Goal: Task Accomplishment & Management: Use online tool/utility

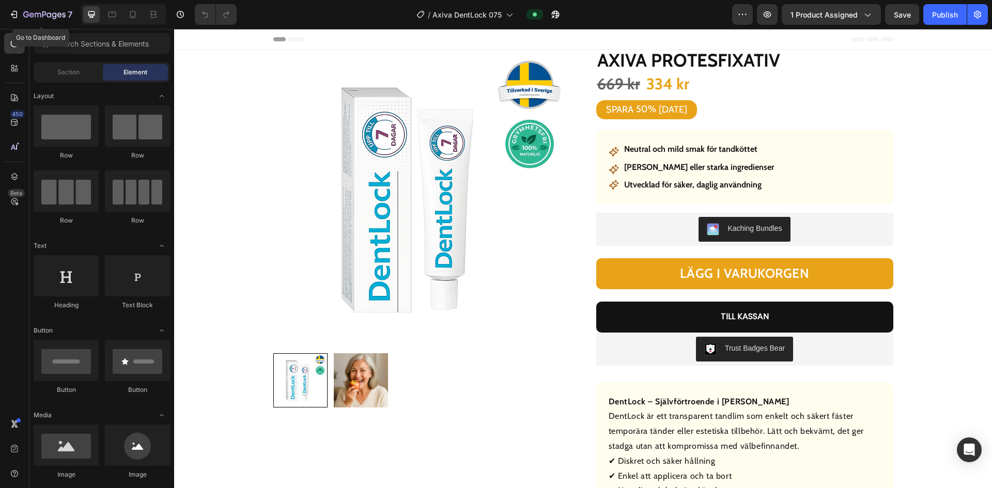
drag, startPoint x: 10, startPoint y: 15, endPoint x: 41, endPoint y: 0, distance: 34.7
click at [10, 16] on icon "button" at bounding box center [14, 14] width 10 height 10
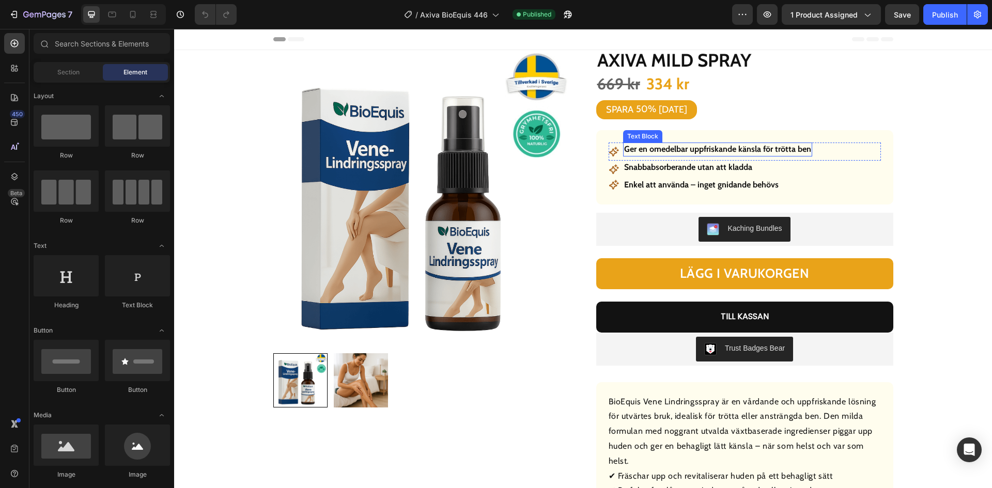
click at [723, 147] on strong "Ger en omedelbar uppfriskande känsla för trötta ben" at bounding box center [717, 149] width 187 height 10
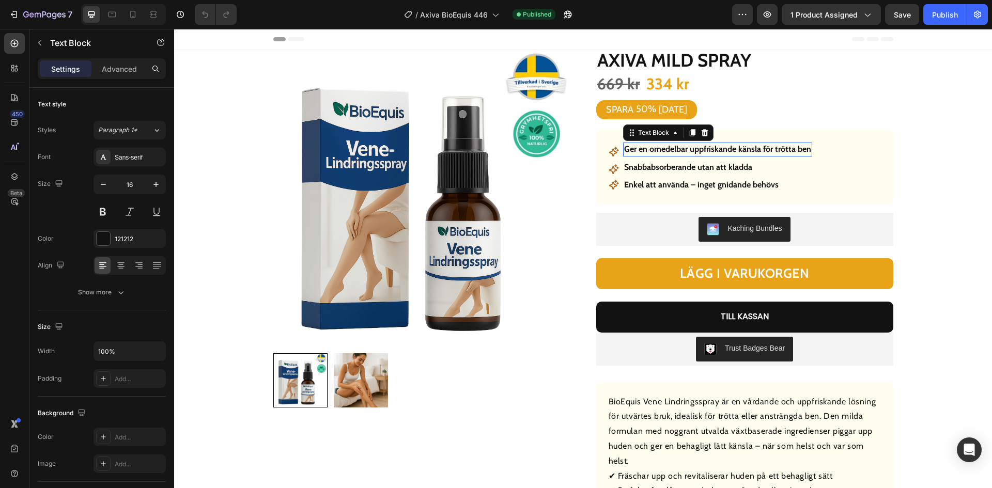
click at [723, 147] on strong "Ger en omedelbar uppfriskande känsla för trötta ben" at bounding box center [717, 149] width 187 height 10
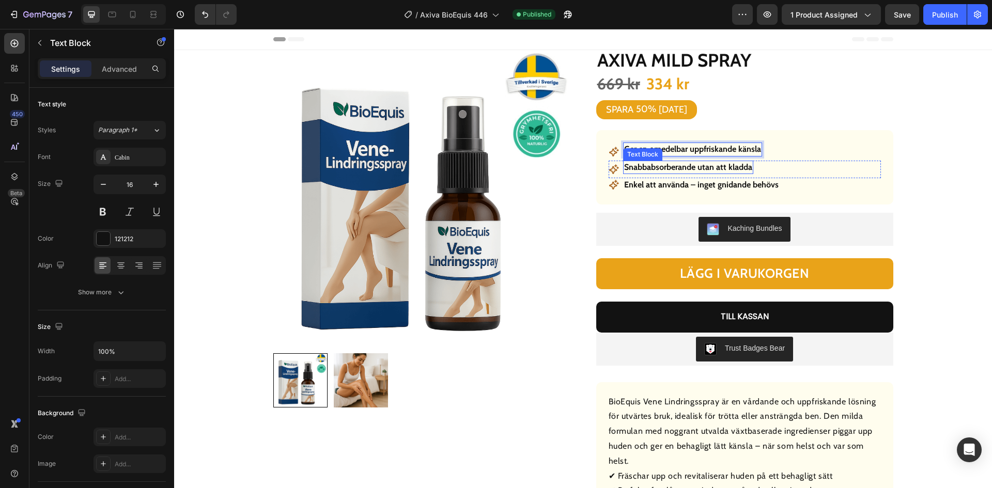
click at [703, 169] on strong "Snabbabsorberande utan att kladda" at bounding box center [688, 167] width 128 height 10
click at [706, 189] on strong "Enkel att använda – inget gnidande behövs" at bounding box center [701, 185] width 154 height 10
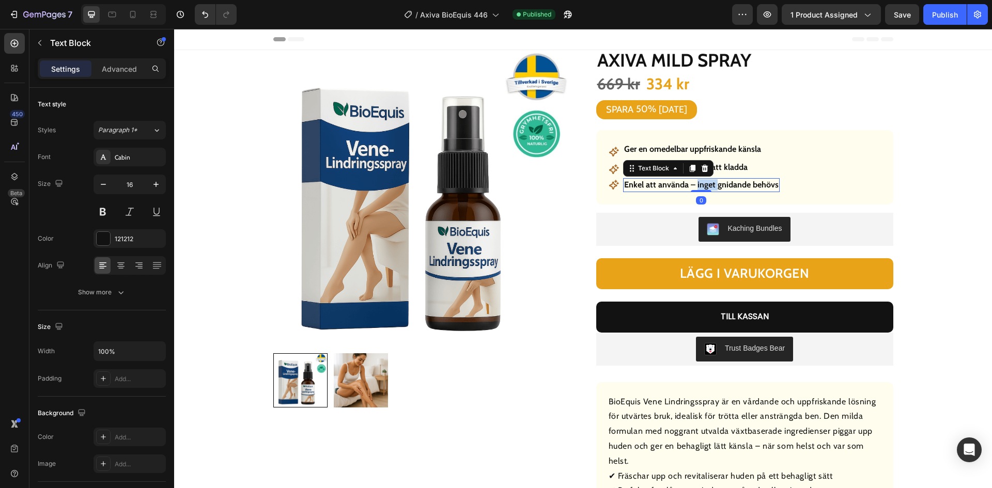
click at [706, 189] on strong "Enkel att använda – inget gnidande behövs" at bounding box center [701, 185] width 154 height 10
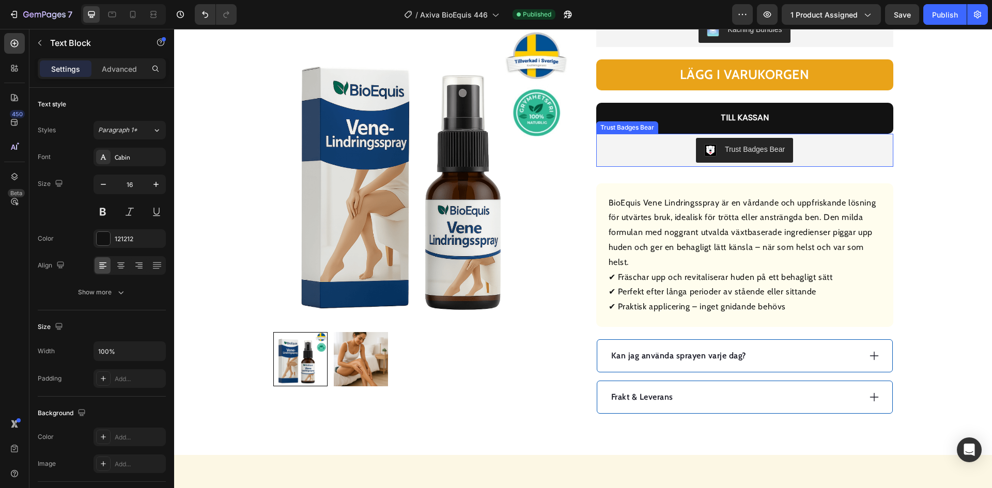
scroll to position [207, 0]
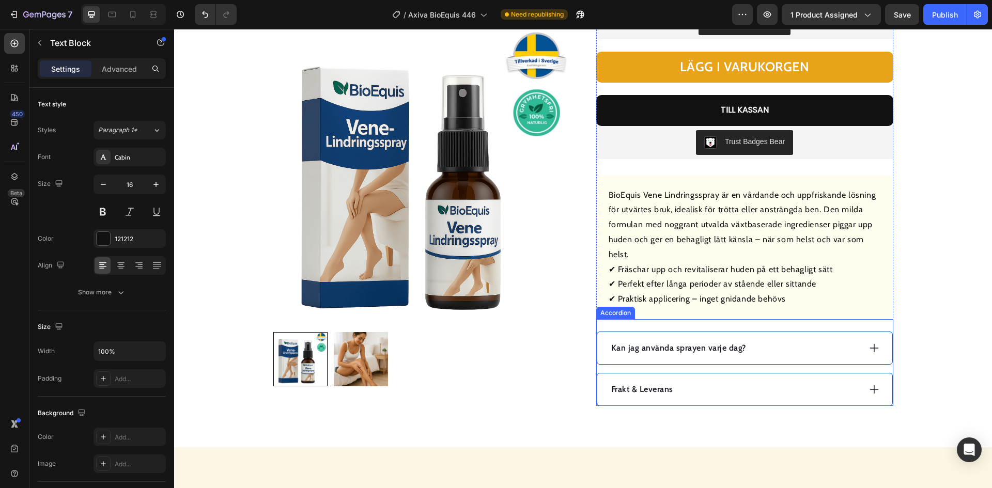
click at [694, 344] on p "Kan jag använda sprayen varje dag?" at bounding box center [678, 348] width 135 height 12
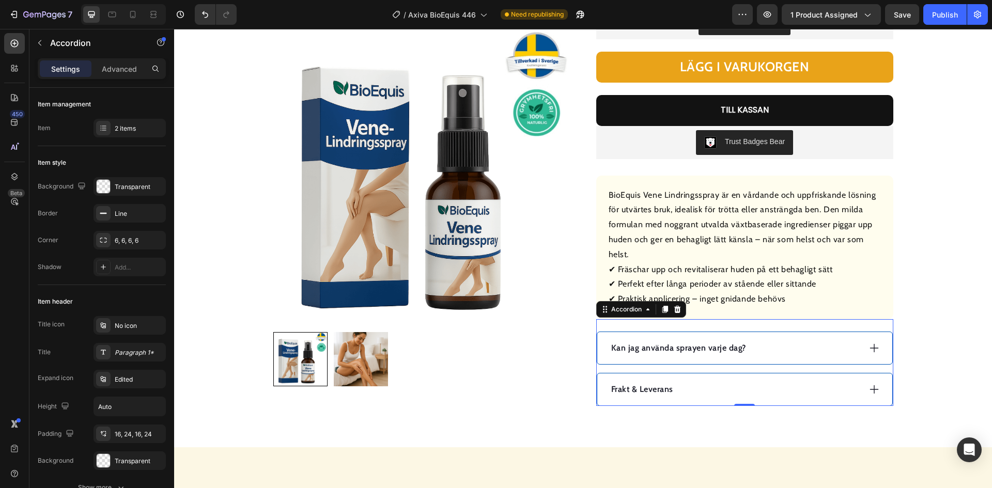
click at [694, 344] on p "Kan jag använda sprayen varje dag?" at bounding box center [678, 348] width 135 height 12
click at [693, 344] on p "Kan jag använda sprayen varje dag?" at bounding box center [678, 348] width 135 height 12
click at [836, 347] on div "Kan jag använda sprayen varje dag?" at bounding box center [735, 347] width 251 height 15
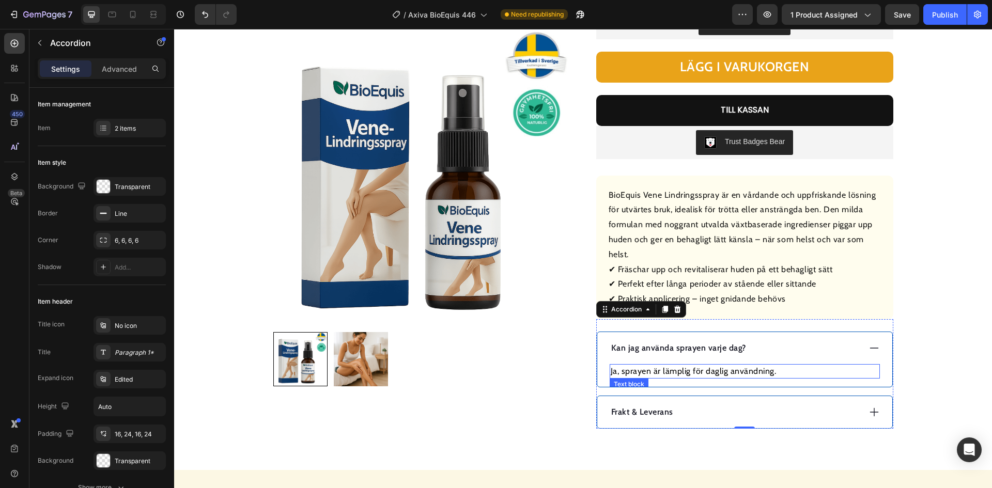
click at [770, 368] on p "Ja, sprayen är lämplig för daglig användning." at bounding box center [745, 371] width 268 height 12
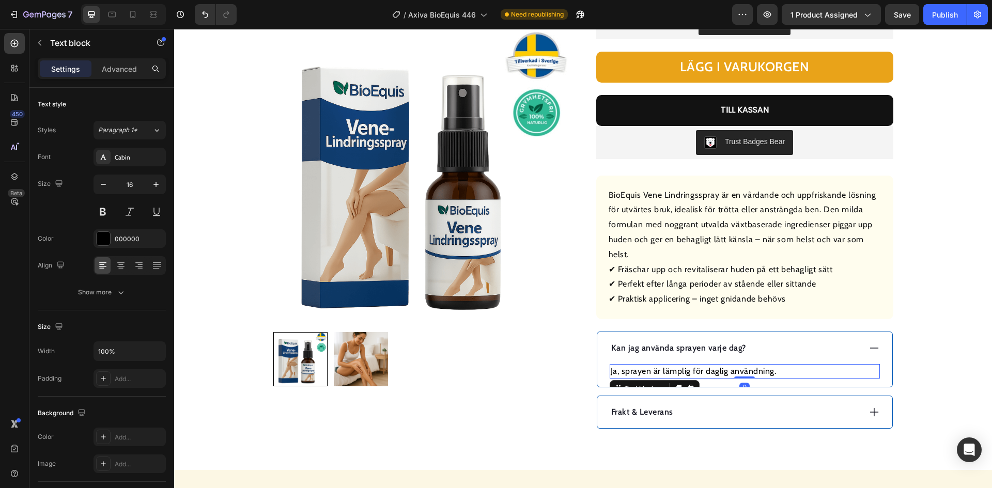
click at [769, 368] on p "Ja, sprayen är lämplig för daglig användning." at bounding box center [745, 371] width 268 height 12
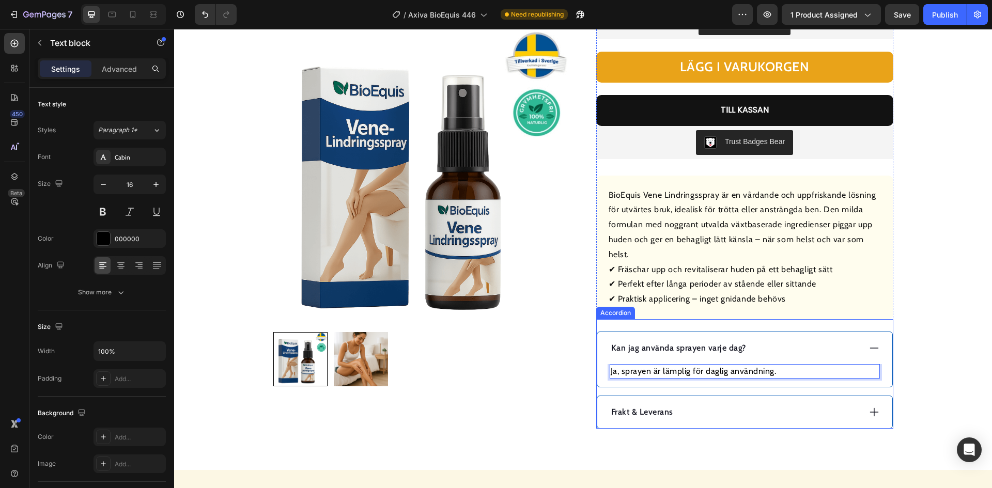
click at [718, 404] on div "Frakt & Leverans" at bounding box center [744, 412] width 295 height 32
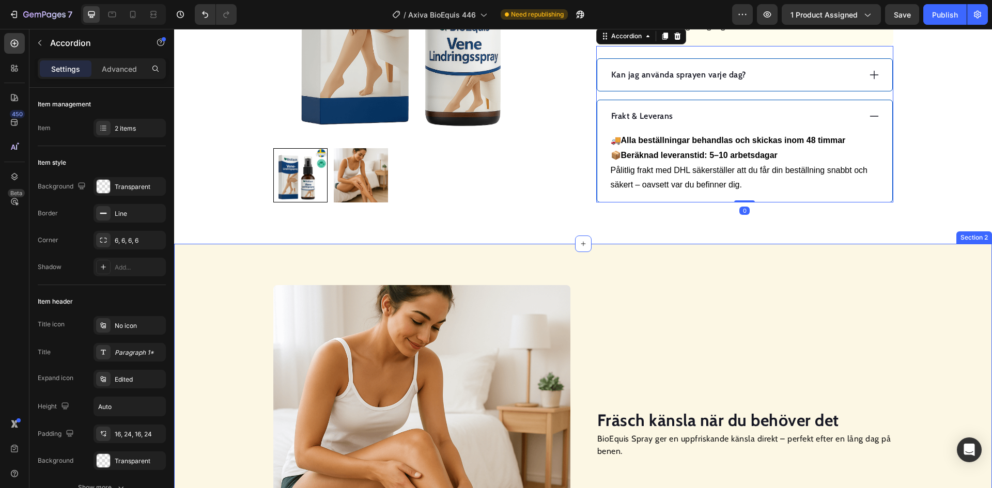
scroll to position [568, 0]
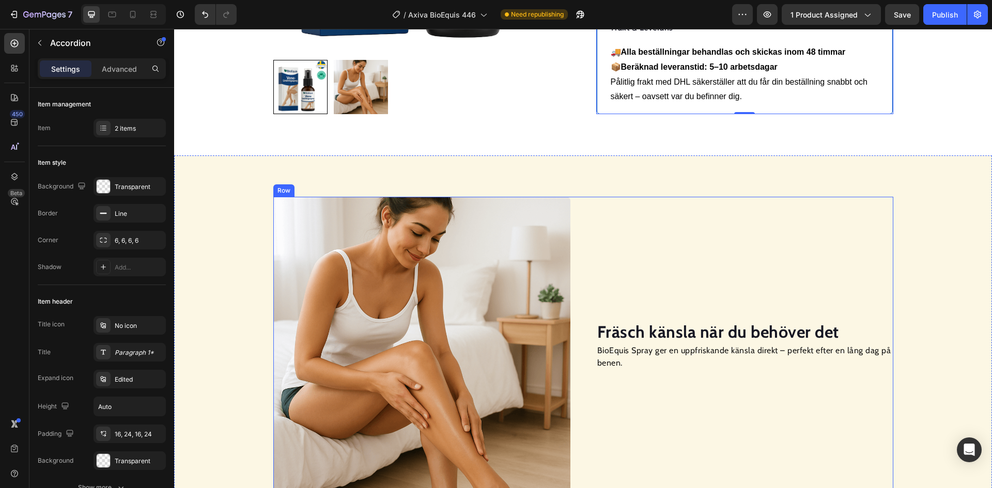
click at [687, 334] on strong "Fräsch känsla när du behöver det" at bounding box center [718, 332] width 242 height 20
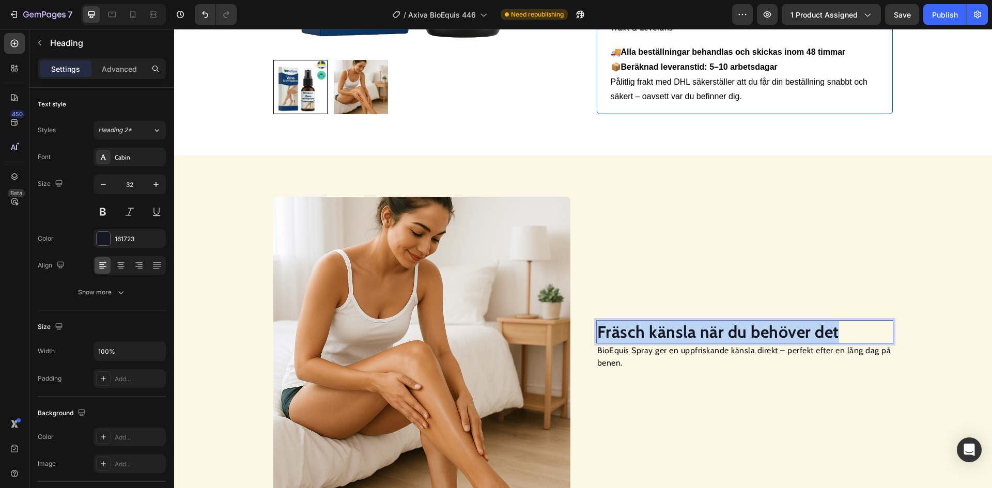
click at [687, 334] on strong "Fräsch känsla när du behöver det" at bounding box center [718, 332] width 242 height 20
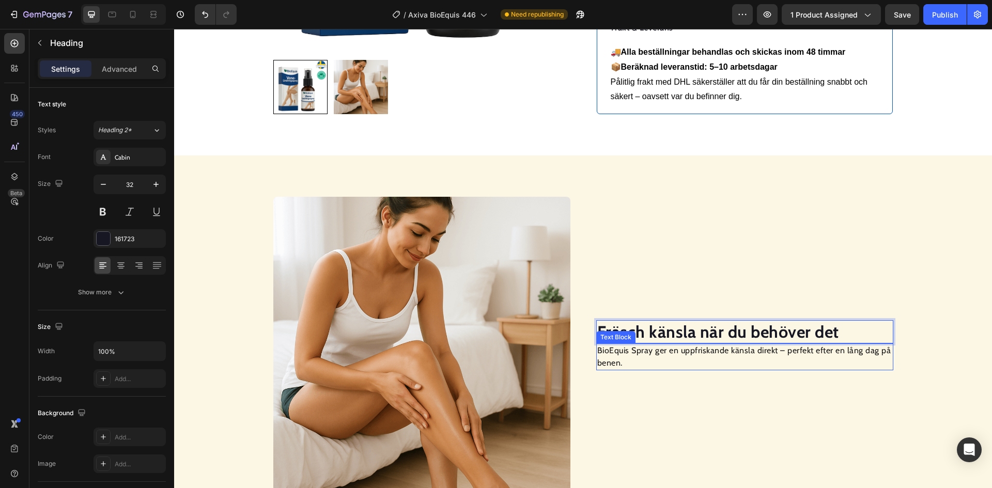
click at [666, 352] on p "BioEquis Spray ger en uppfriskande känsla direkt – perfekt efter en lång dag på…" at bounding box center [744, 357] width 295 height 25
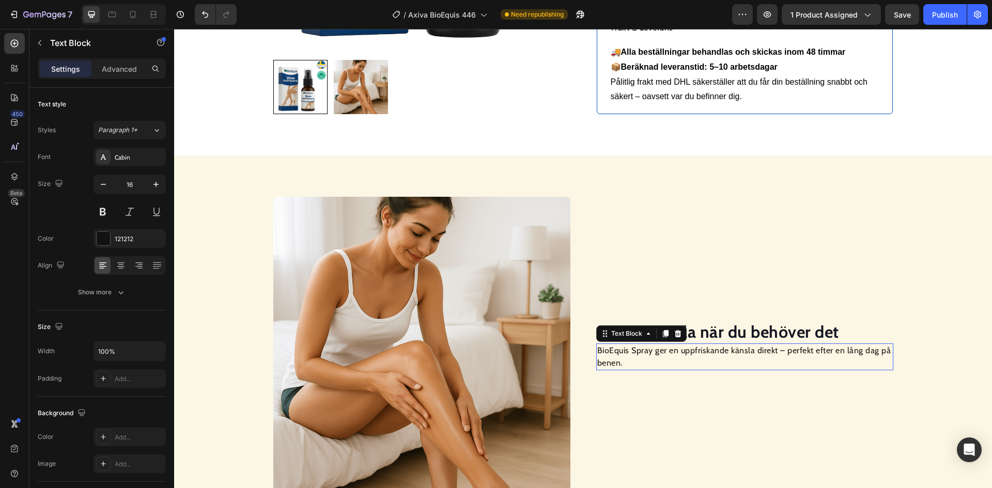
click at [666, 352] on p "BioEquis Spray ger en uppfriskande känsla direkt – perfekt efter en lång dag på…" at bounding box center [744, 357] width 295 height 25
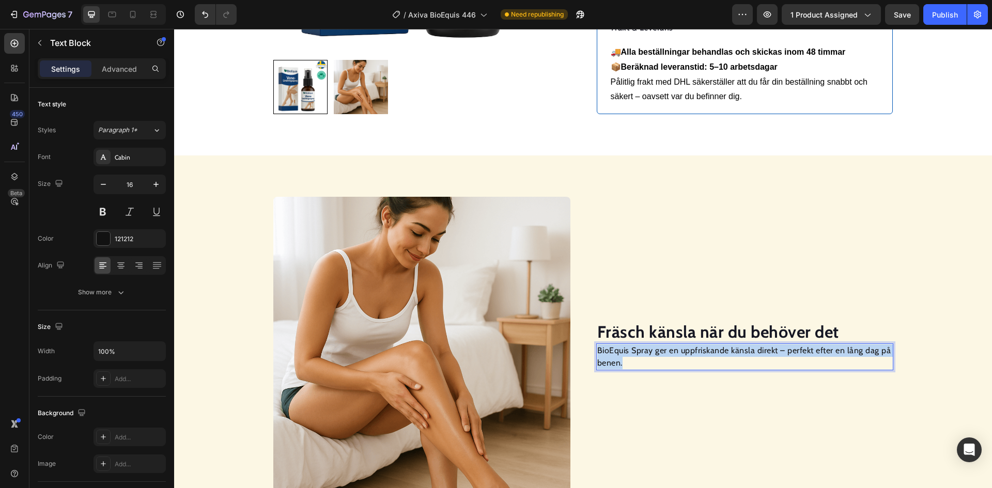
click at [666, 352] on p "BioEquis Spray ger en uppfriskande känsla direkt – perfekt efter en lång dag på…" at bounding box center [744, 357] width 295 height 25
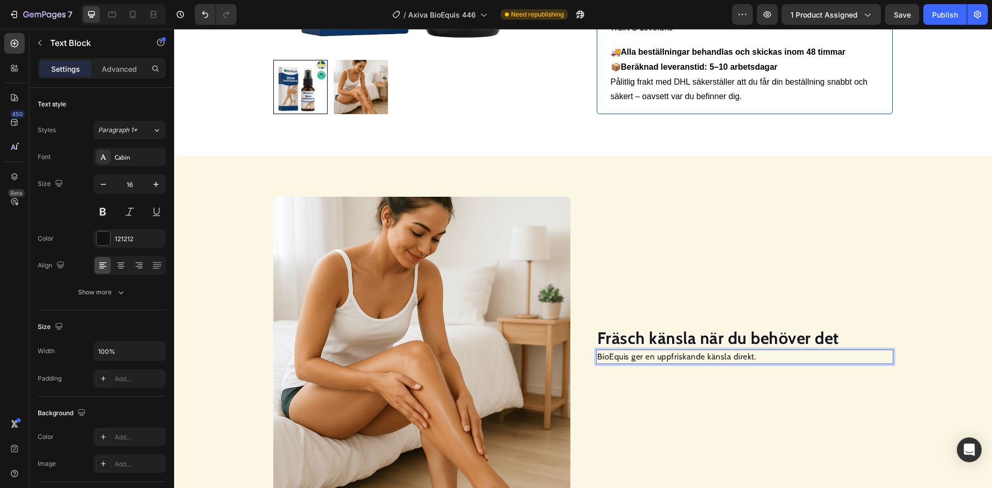
scroll to position [574, 0]
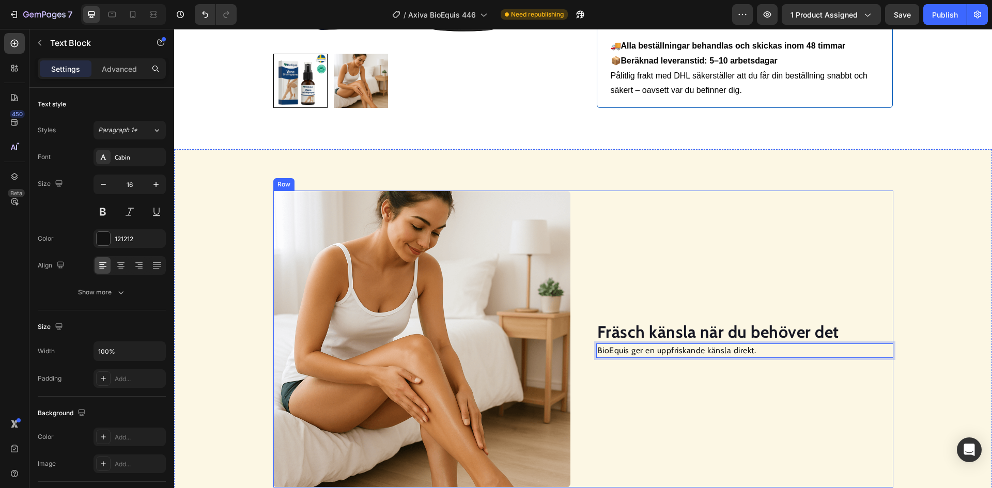
click at [681, 397] on div "⁠⁠⁠⁠⁠⁠⁠ Fräsch känsla när du behöver det Heading BioEquis ger en uppfriskande k…" at bounding box center [744, 339] width 297 height 297
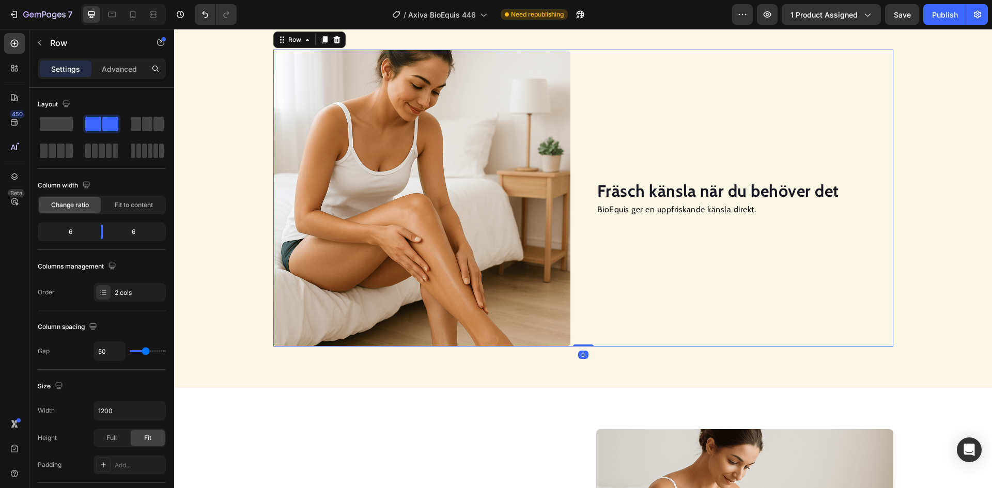
scroll to position [729, 0]
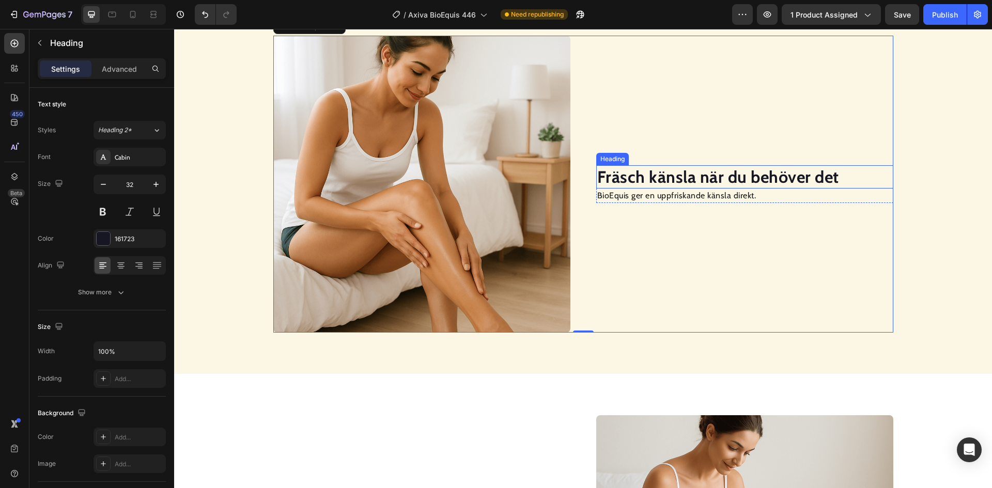
click at [707, 178] on strong "Fräsch känsla när du behöver det" at bounding box center [718, 177] width 242 height 20
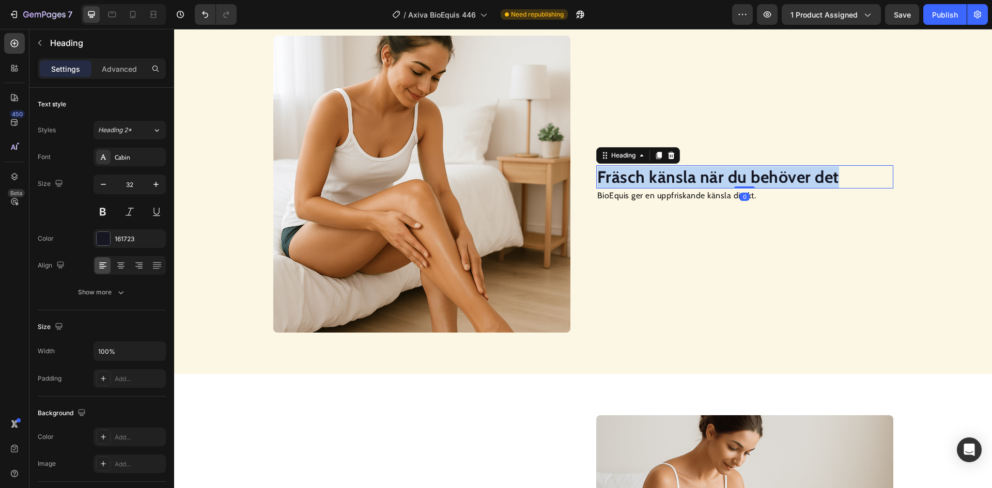
click at [707, 178] on strong "Fräsch känsla när du behöver det" at bounding box center [718, 177] width 242 height 20
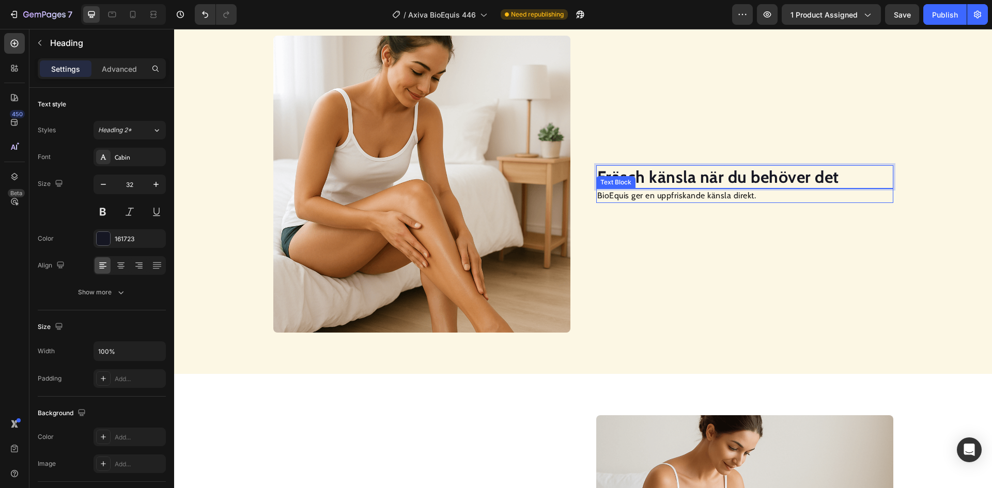
click at [718, 200] on p "BioEquis ger en uppfriskande känsla direkt." at bounding box center [744, 196] width 295 height 12
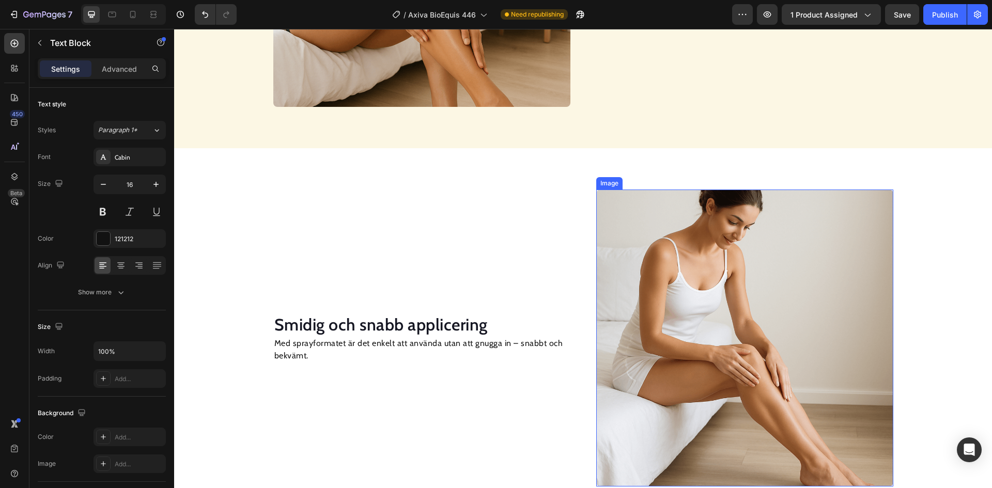
scroll to position [975, 0]
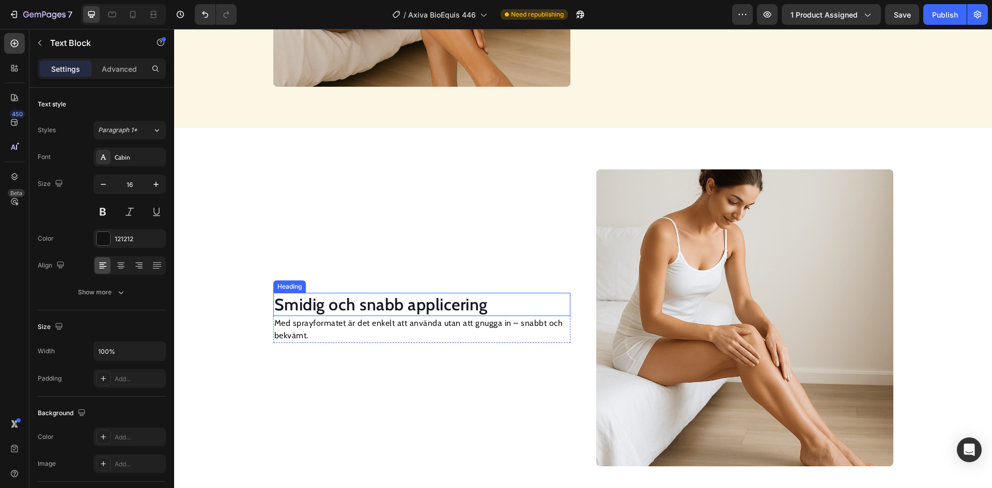
click at [434, 306] on h2 "Smidig och snabb applicering" at bounding box center [421, 305] width 297 height 24
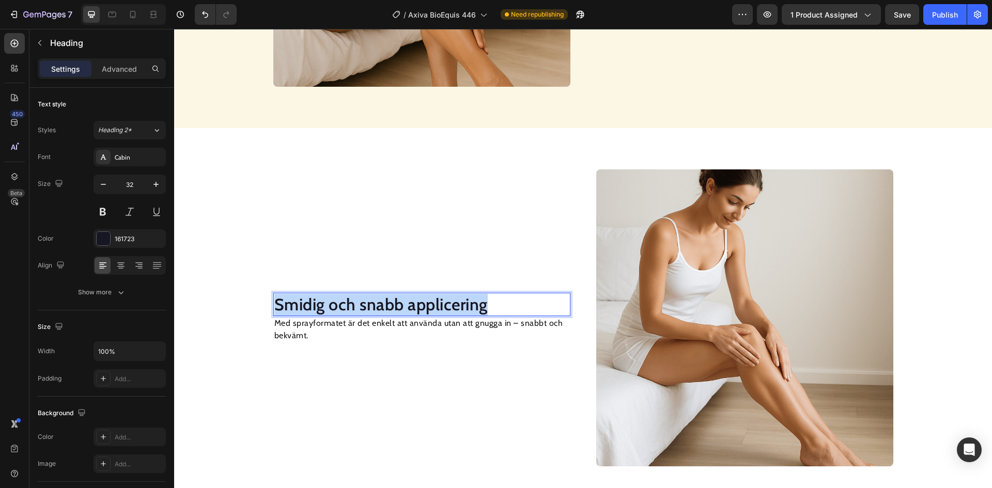
click at [434, 306] on p "Smidig och snabb applicering" at bounding box center [421, 305] width 295 height 22
click at [355, 330] on p "Med sprayformatet är det enkelt att använda utan att gnugga in – snabbt och bek…" at bounding box center [421, 329] width 295 height 25
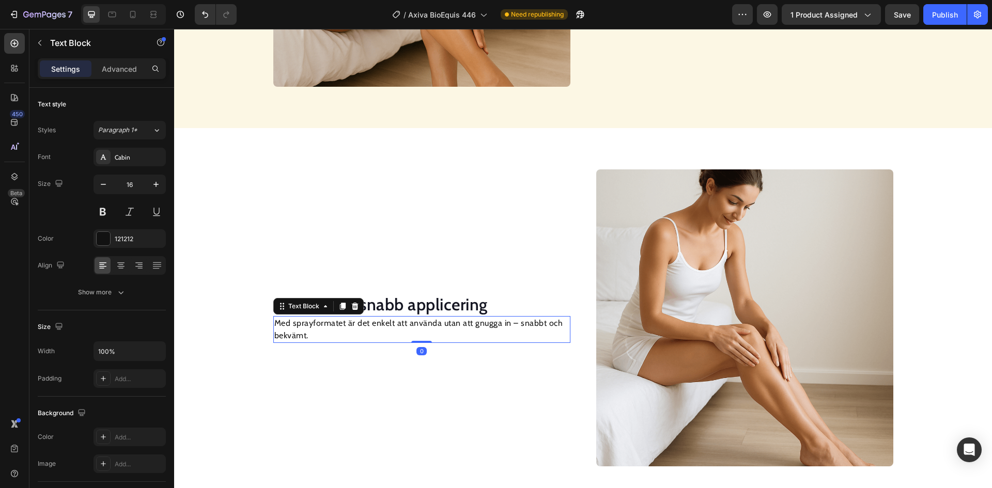
click at [355, 330] on p "Med sprayformatet är det enkelt att använda utan att gnugga in – snabbt och bek…" at bounding box center [421, 329] width 295 height 25
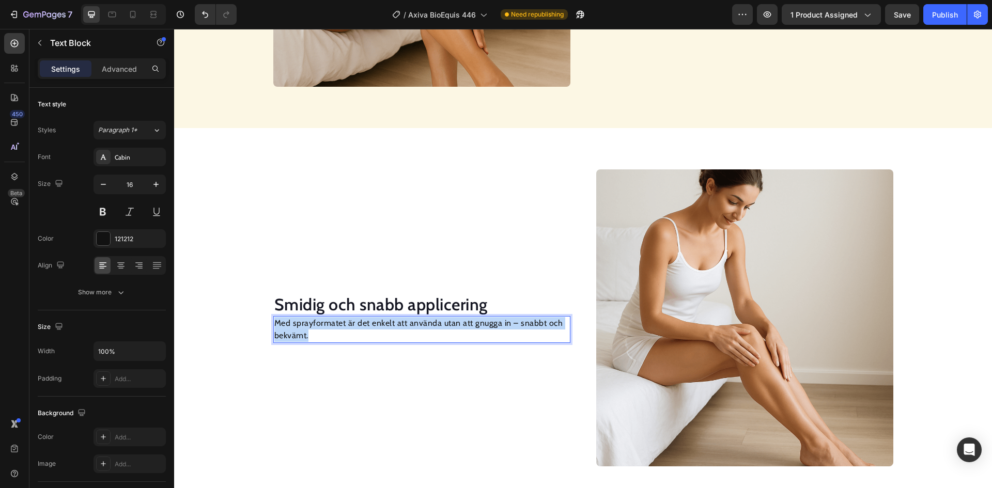
click at [355, 330] on p "Med sprayformatet är det enkelt att använda utan att gnugga in – snabbt och bek…" at bounding box center [421, 329] width 295 height 25
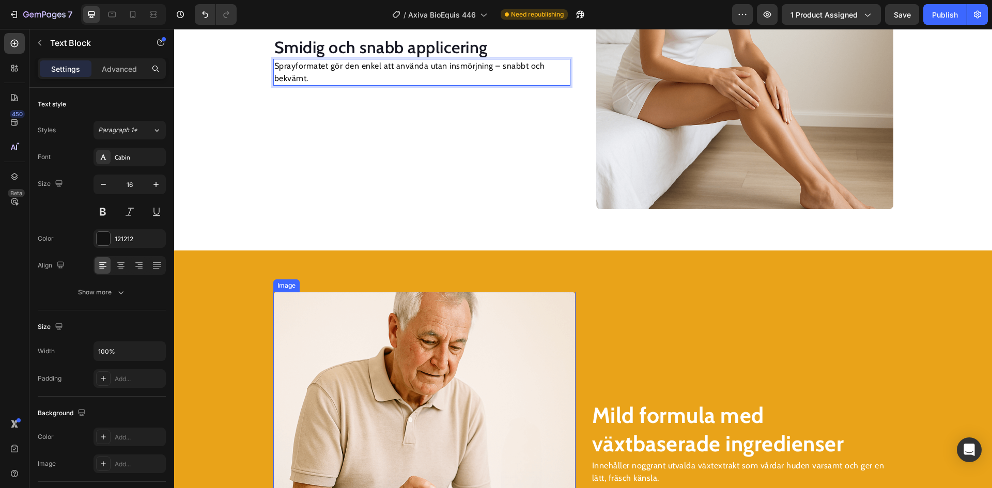
scroll to position [1234, 0]
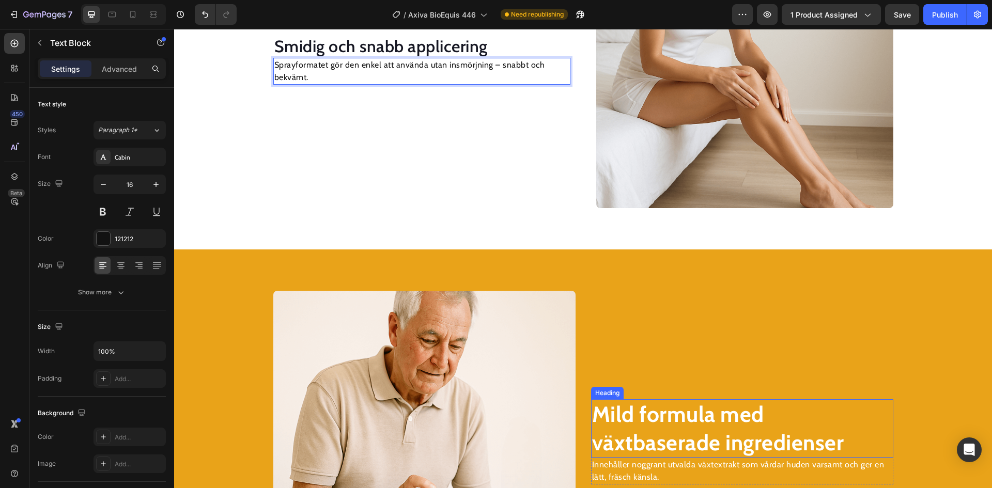
click at [642, 423] on strong "Mild formula med växtbaserade ingredienser" at bounding box center [718, 428] width 252 height 55
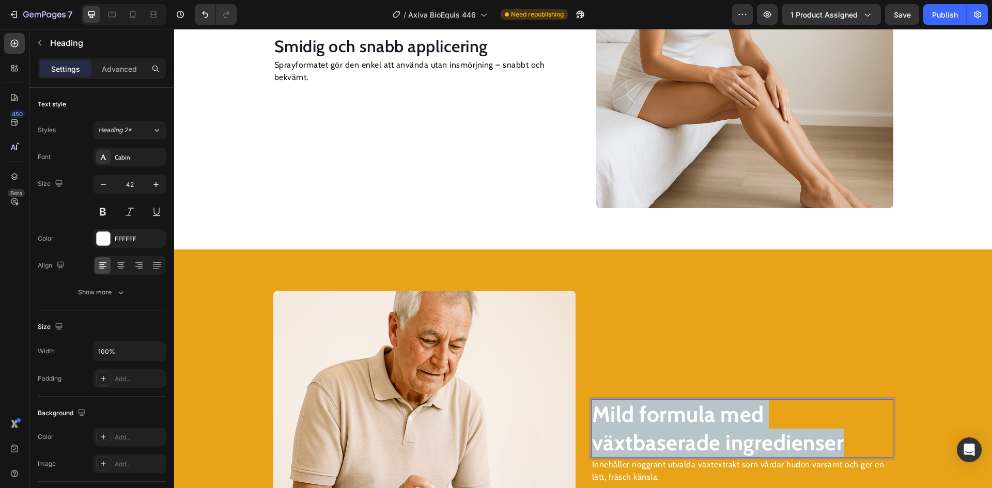
click at [642, 423] on strong "Mild formula med växtbaserade ingredienser" at bounding box center [718, 428] width 252 height 55
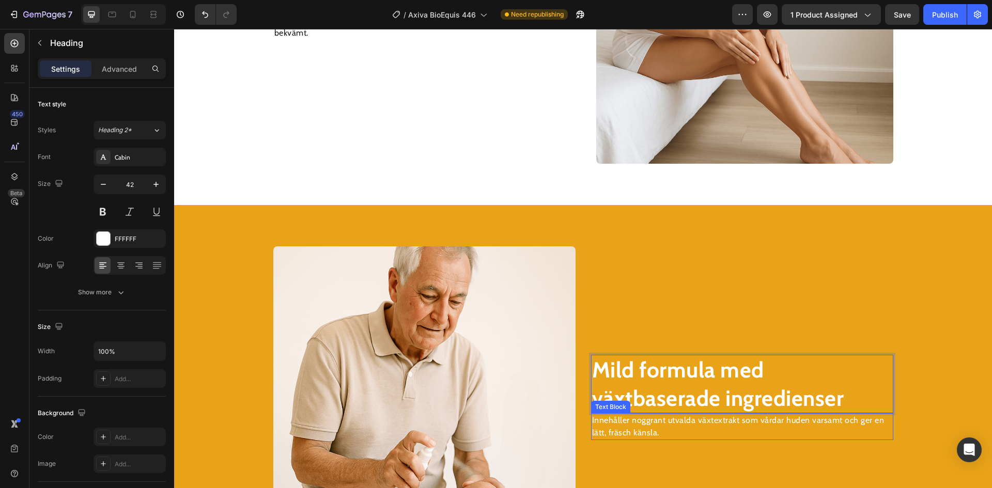
scroll to position [1440, 0]
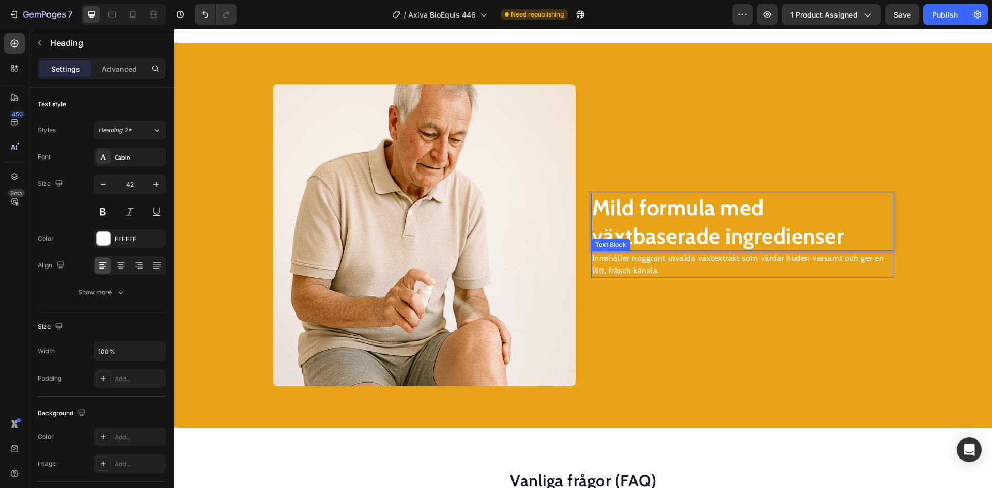
click at [668, 260] on p "Innehåller noggrant utvalda växtextrakt som vårdar huden varsamt och ger en lät…" at bounding box center [742, 264] width 300 height 25
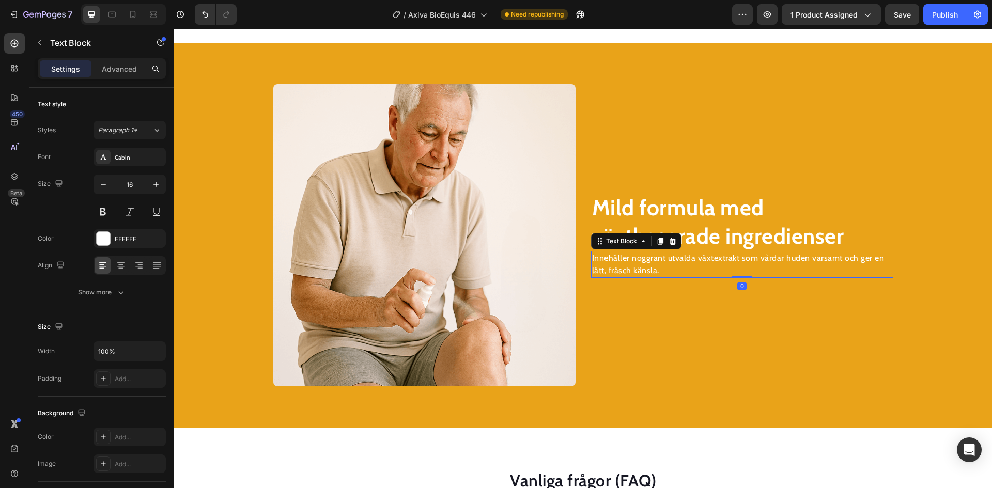
click at [668, 260] on p "Innehåller noggrant utvalda växtextrakt som vårdar huden varsamt och ger en lät…" at bounding box center [742, 264] width 300 height 25
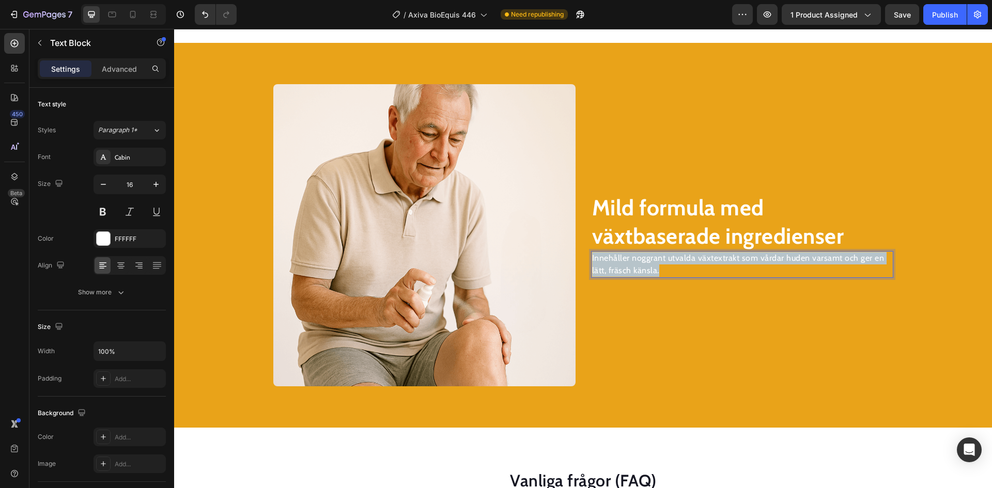
click at [668, 260] on p "Innehåller noggrant utvalda växtextrakt som vårdar huden varsamt och ger en lät…" at bounding box center [742, 264] width 300 height 25
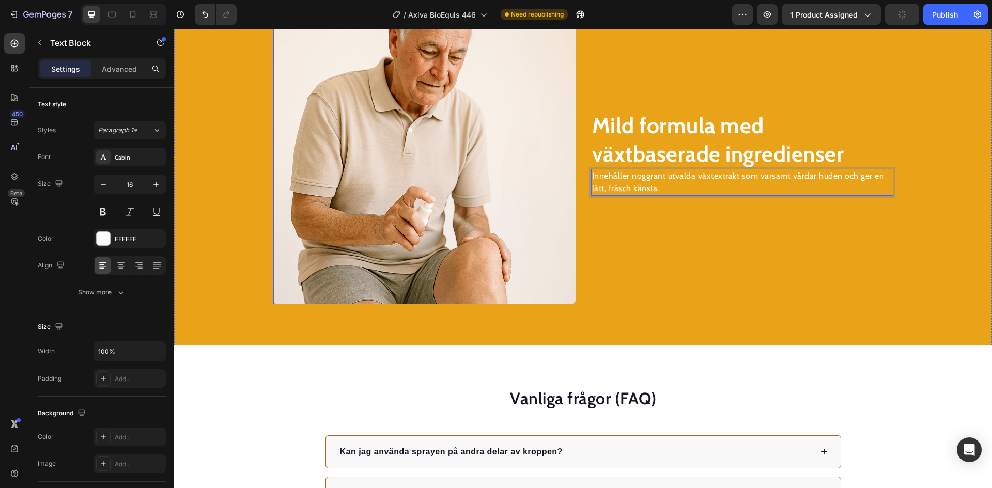
scroll to position [1595, 0]
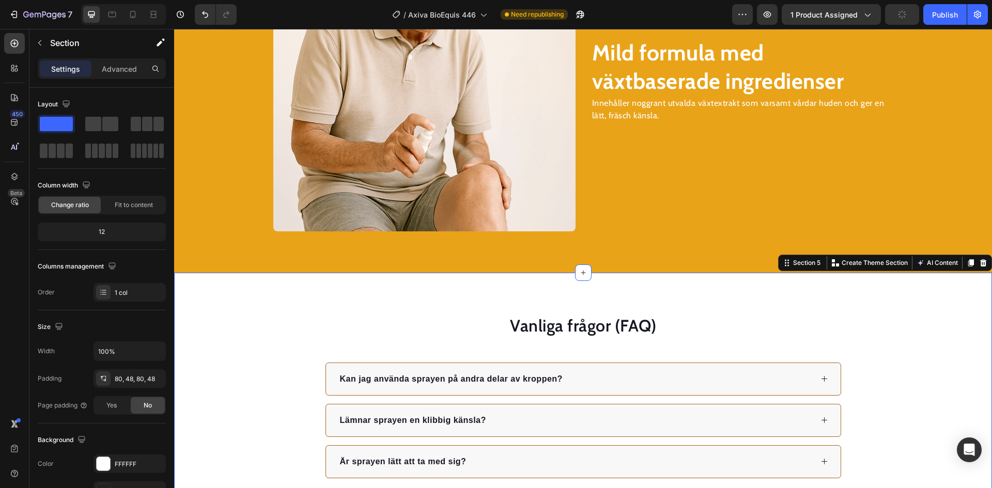
click at [749, 300] on div "Vanliga frågor (FAQ) Heading Kan jag använda sprayen på andra delar av kroppen?…" at bounding box center [583, 396] width 818 height 247
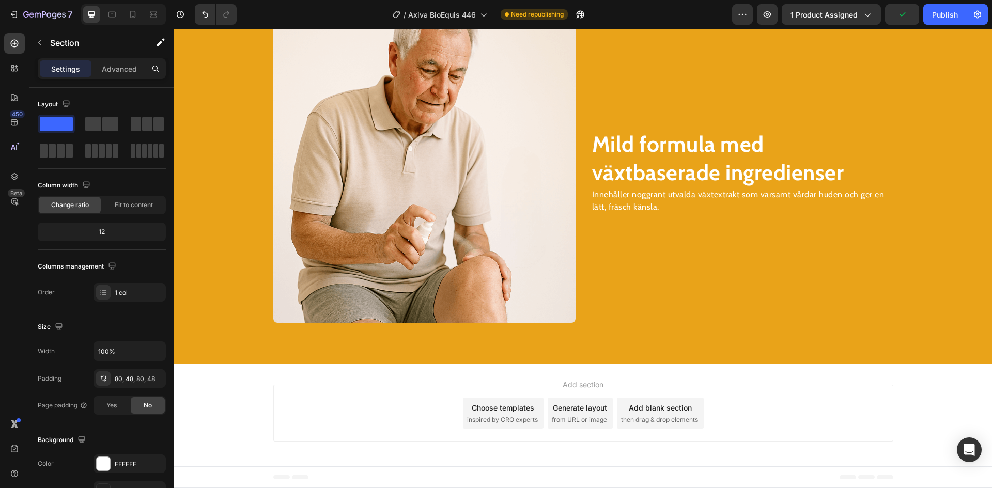
scroll to position [1504, 0]
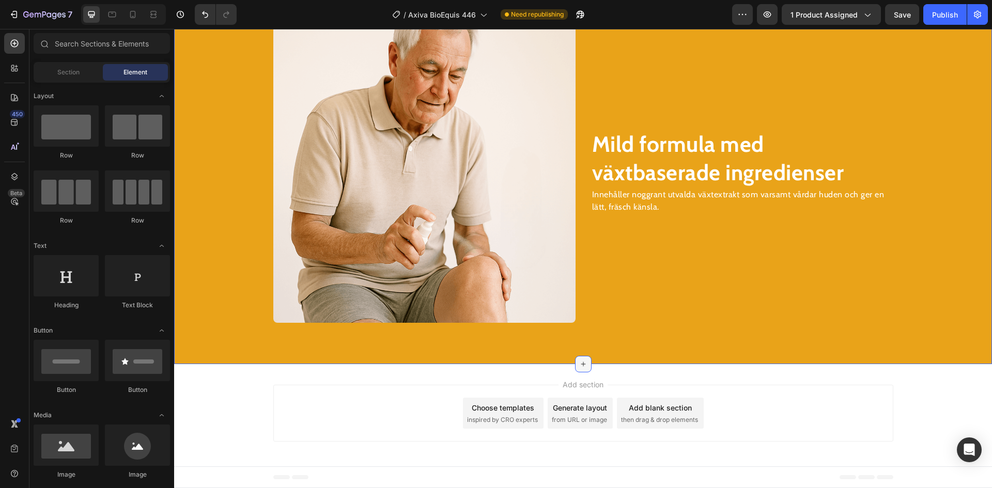
click at [575, 363] on div at bounding box center [583, 364] width 17 height 17
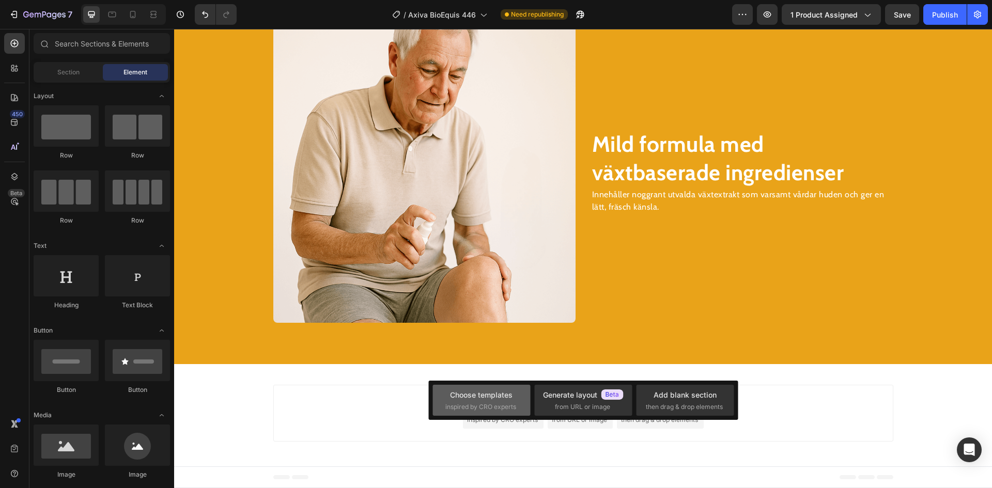
click at [534, 385] on div "Choose templates inspired by CRO experts" at bounding box center [583, 400] width 98 height 31
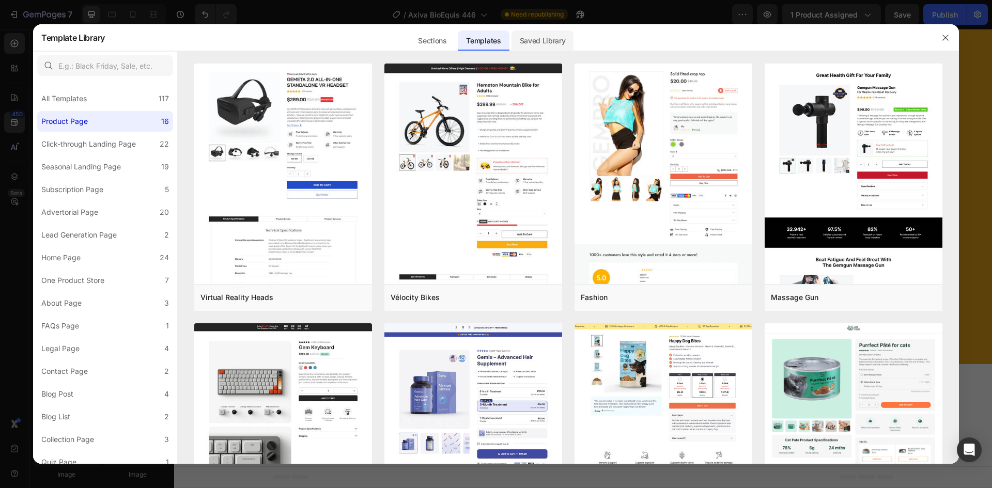
click at [548, 40] on div "Saved Library" at bounding box center [542, 40] width 63 height 21
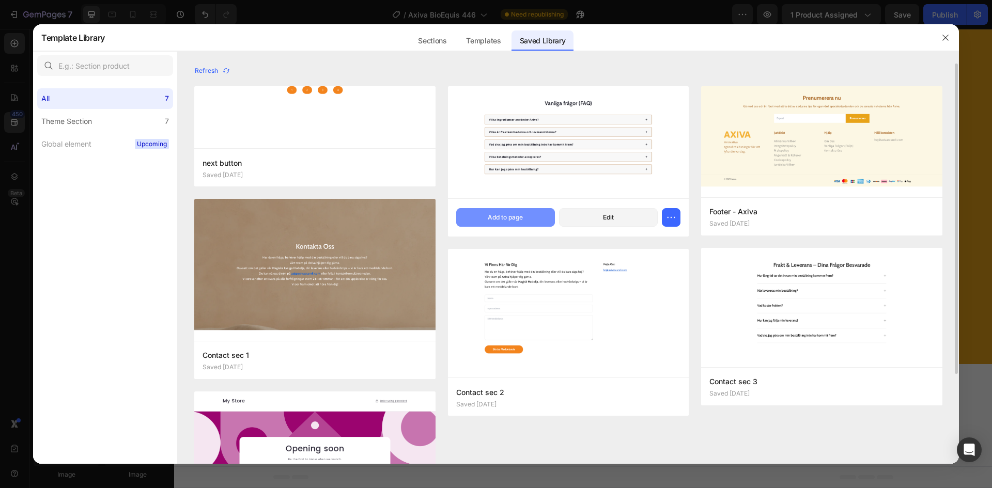
click at [498, 219] on div "Add to page" at bounding box center [505, 217] width 35 height 9
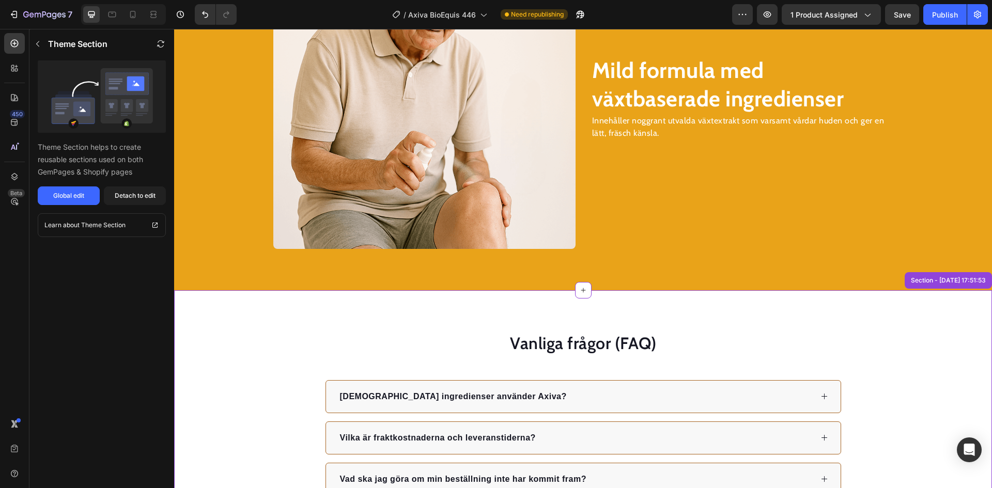
scroll to position [1575, 0]
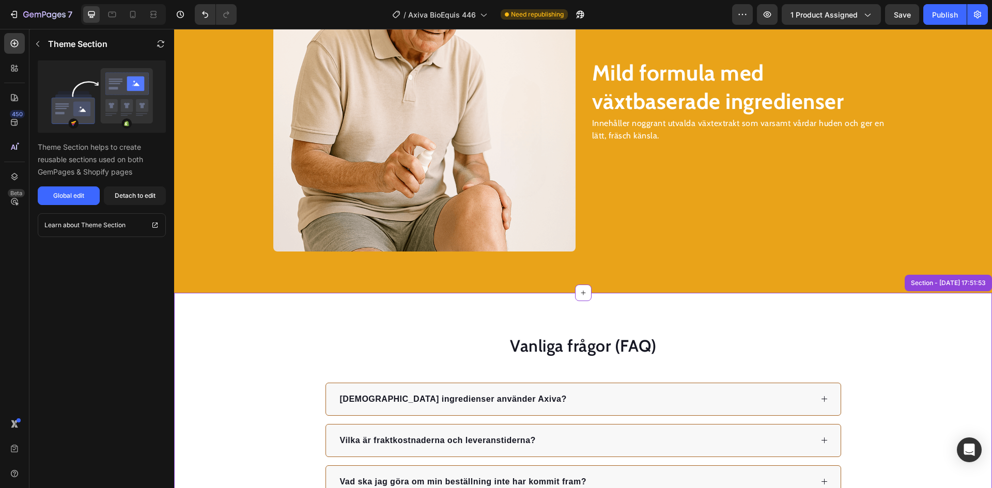
click at [432, 172] on img at bounding box center [424, 100] width 302 height 302
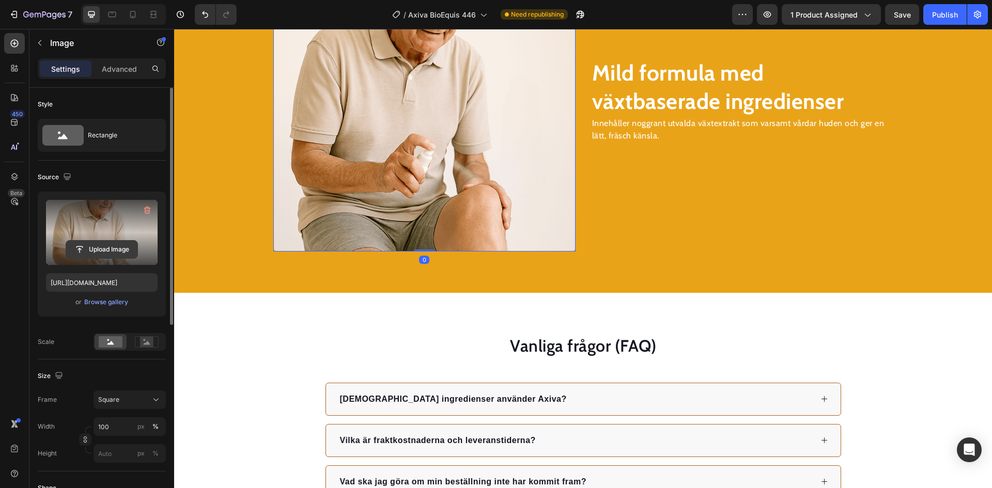
click at [97, 244] on input "file" at bounding box center [101, 250] width 71 height 18
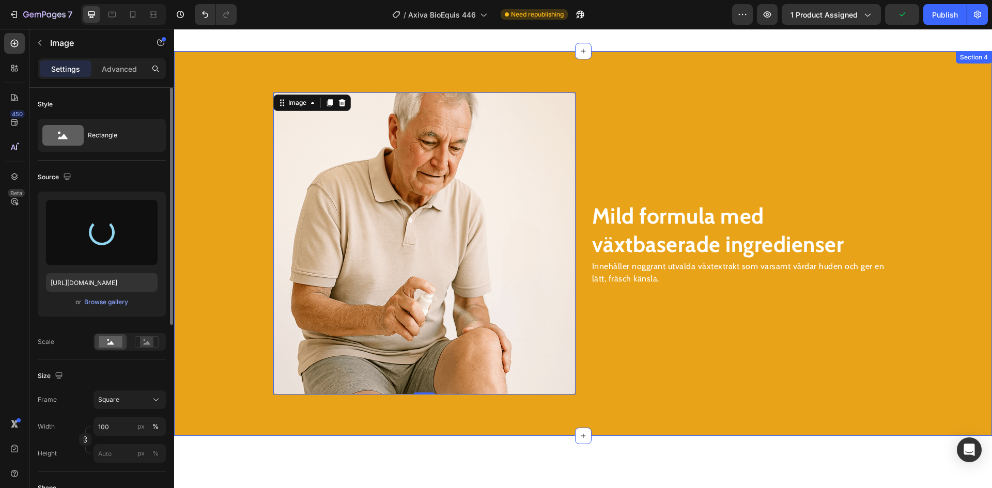
scroll to position [1368, 0]
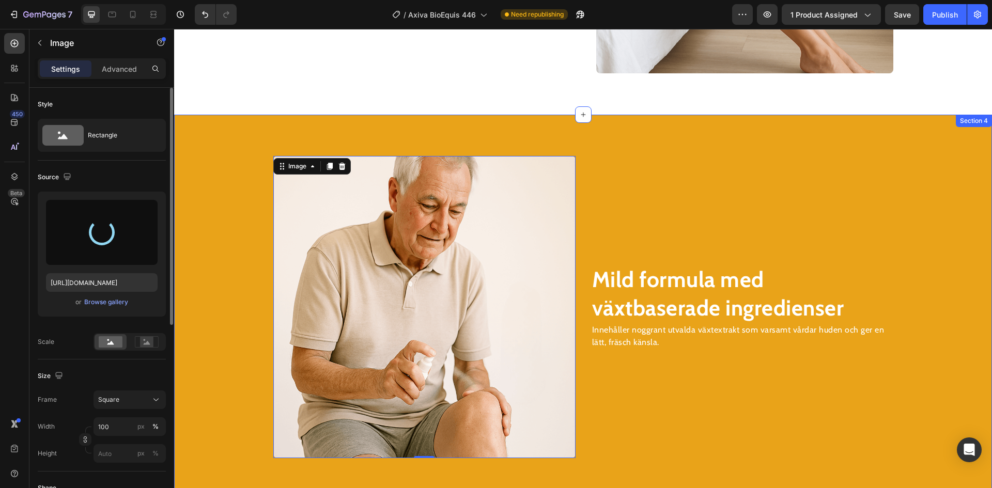
type input "[URL][DOMAIN_NAME]"
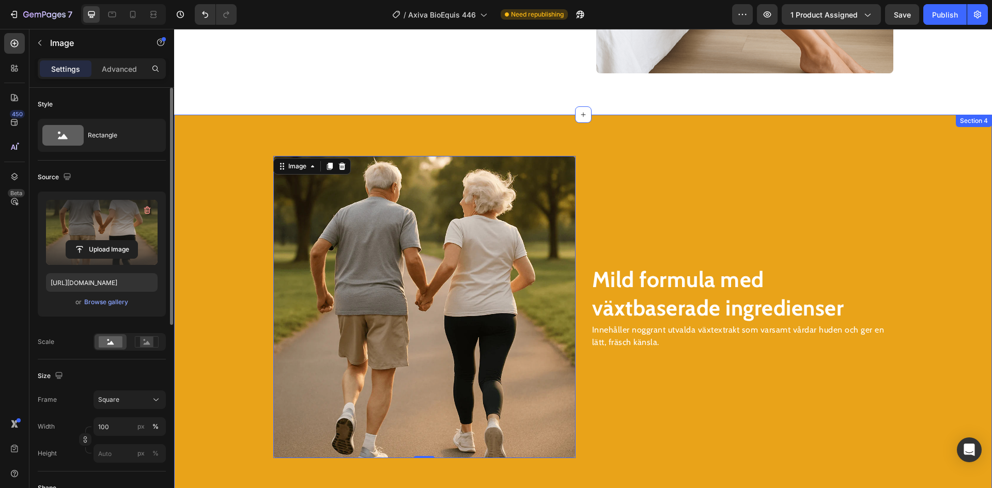
scroll to position [1317, 0]
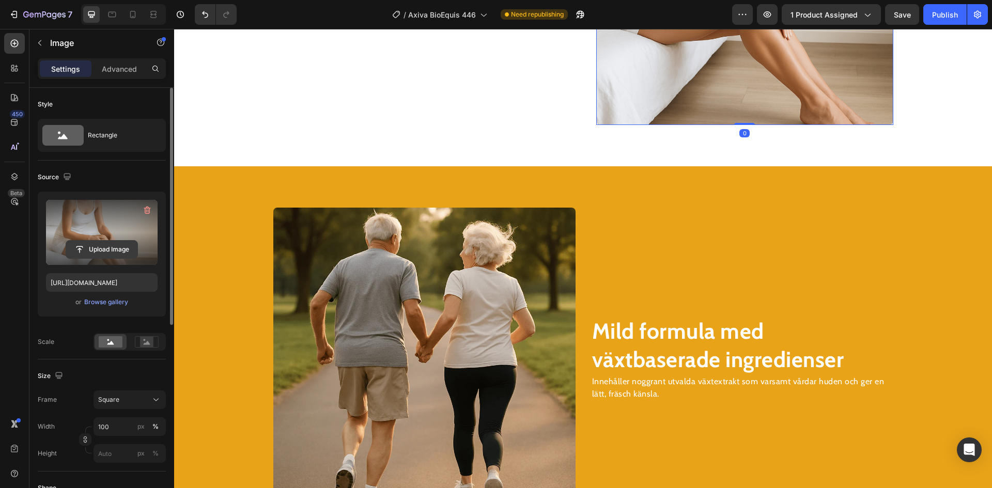
click at [103, 246] on input "file" at bounding box center [101, 250] width 71 height 18
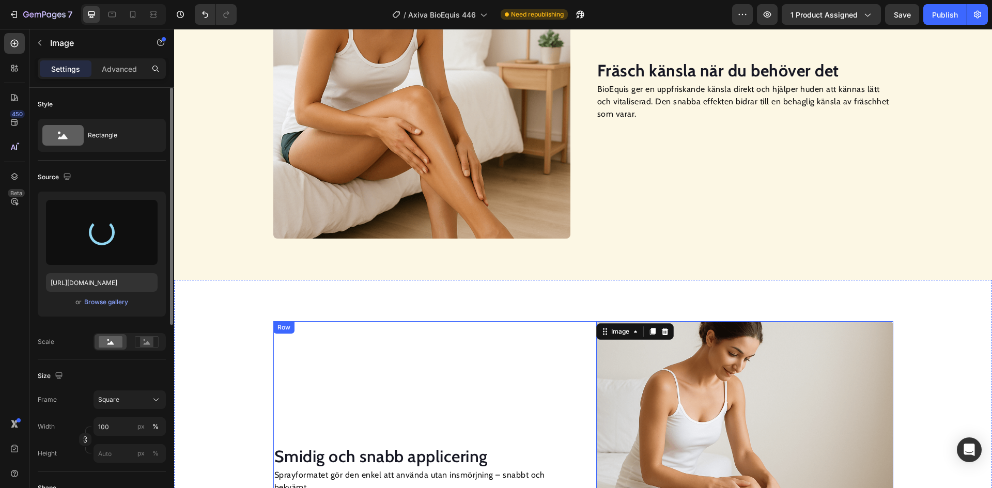
scroll to position [800, 0]
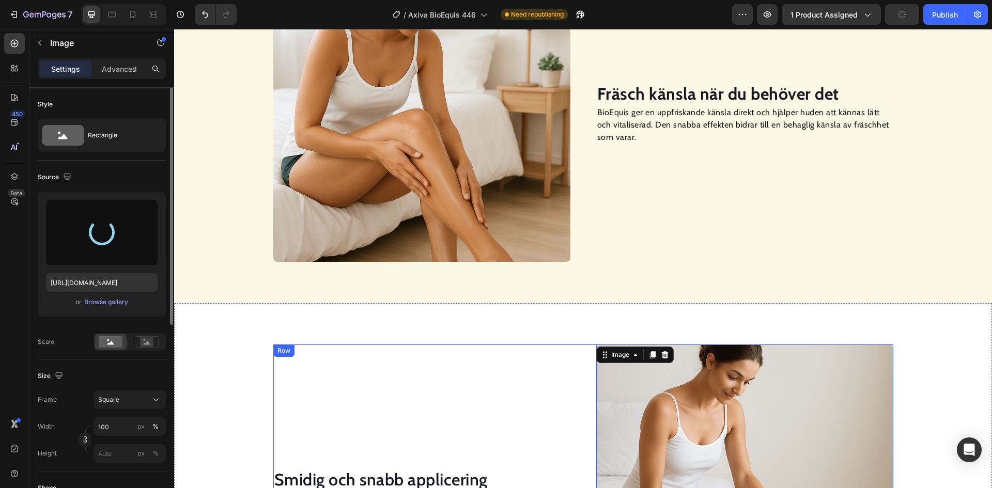
type input "[URL][DOMAIN_NAME]"
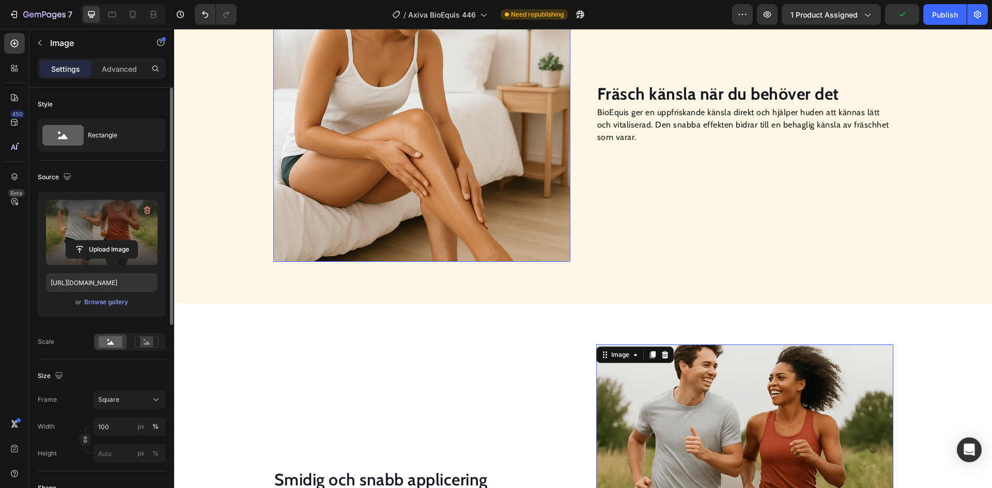
click at [454, 177] on img at bounding box center [421, 113] width 297 height 297
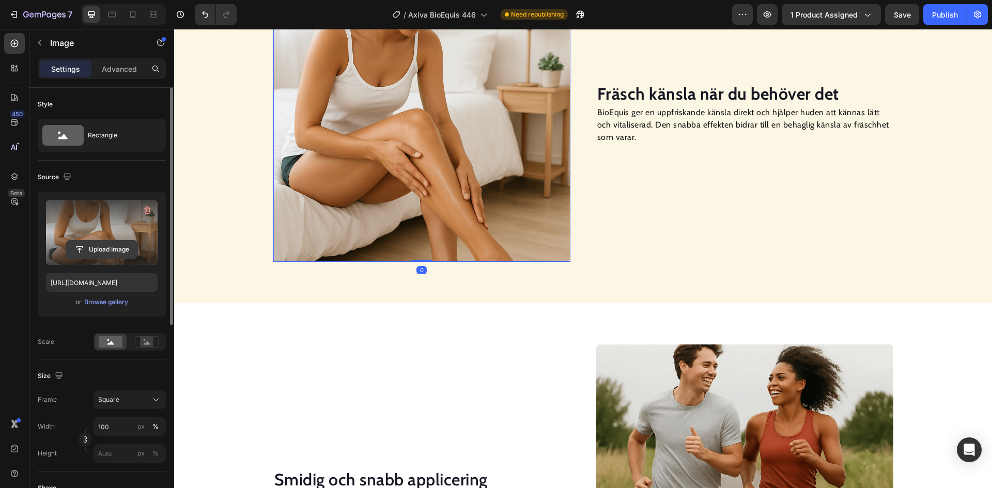
click at [118, 248] on input "file" at bounding box center [101, 250] width 71 height 18
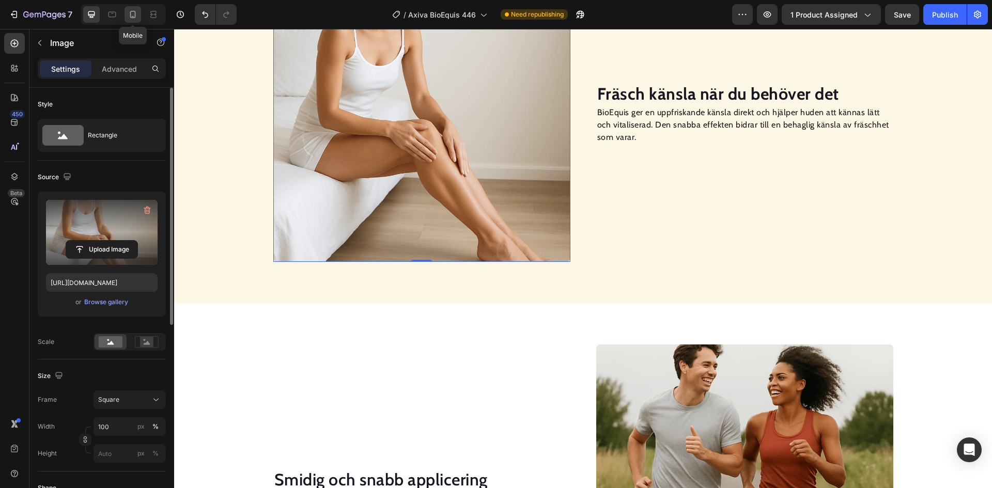
click at [134, 18] on icon at bounding box center [133, 14] width 10 height 10
type input "[URL][DOMAIN_NAME]"
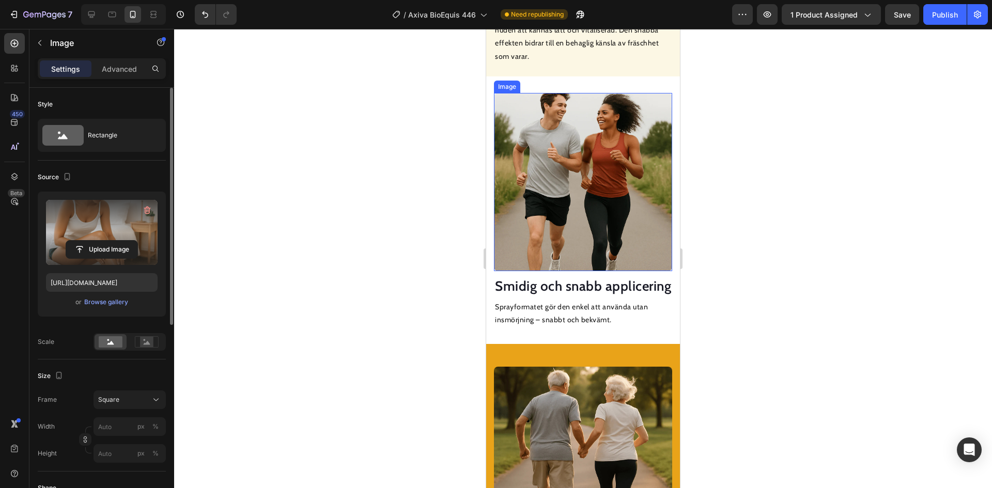
scroll to position [1163, 0]
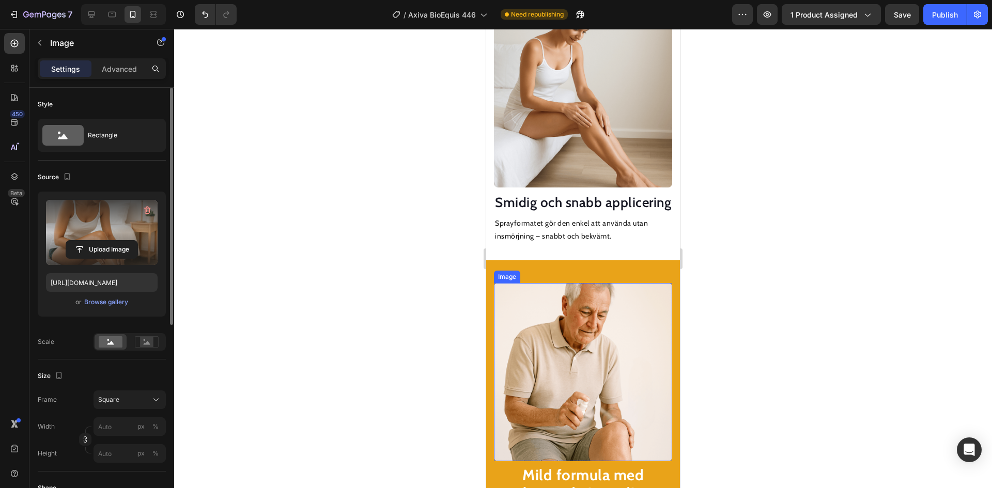
click at [570, 351] on img at bounding box center [583, 372] width 178 height 178
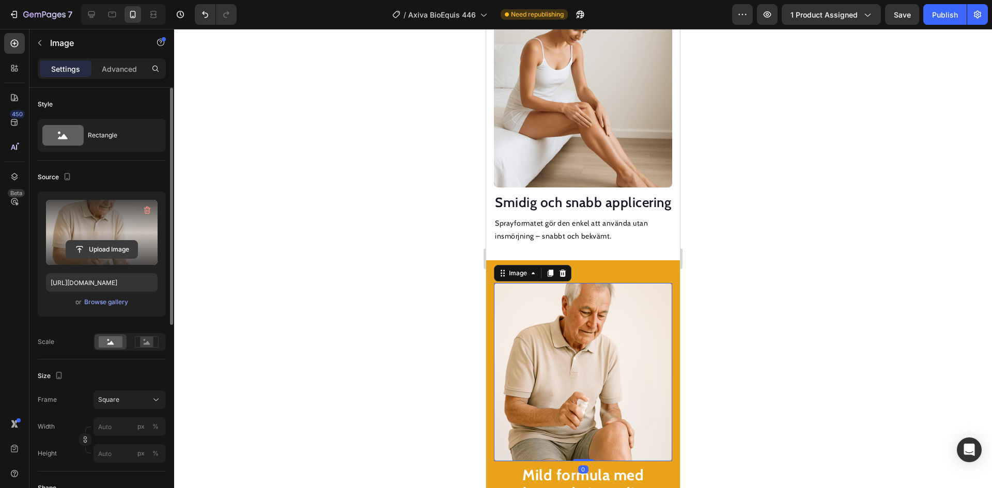
click at [119, 253] on input "file" at bounding box center [101, 250] width 71 height 18
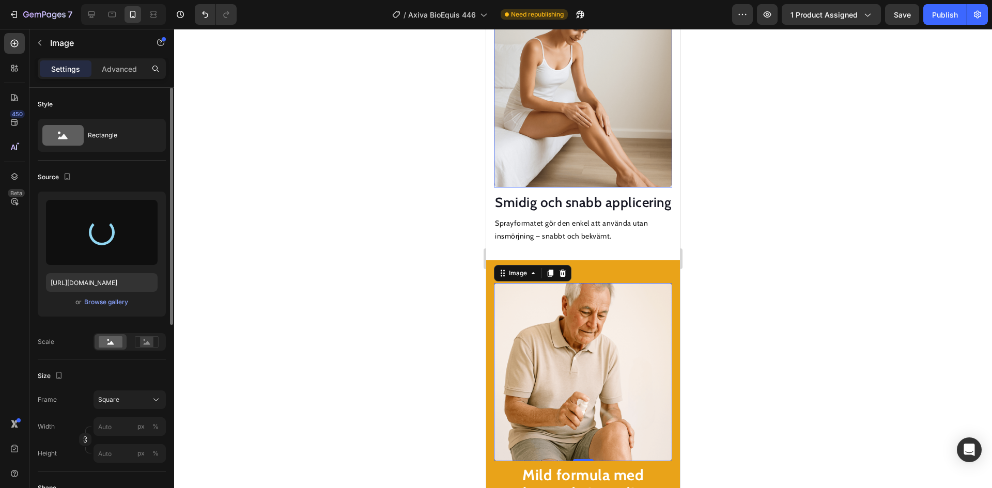
type input "[URL][DOMAIN_NAME]"
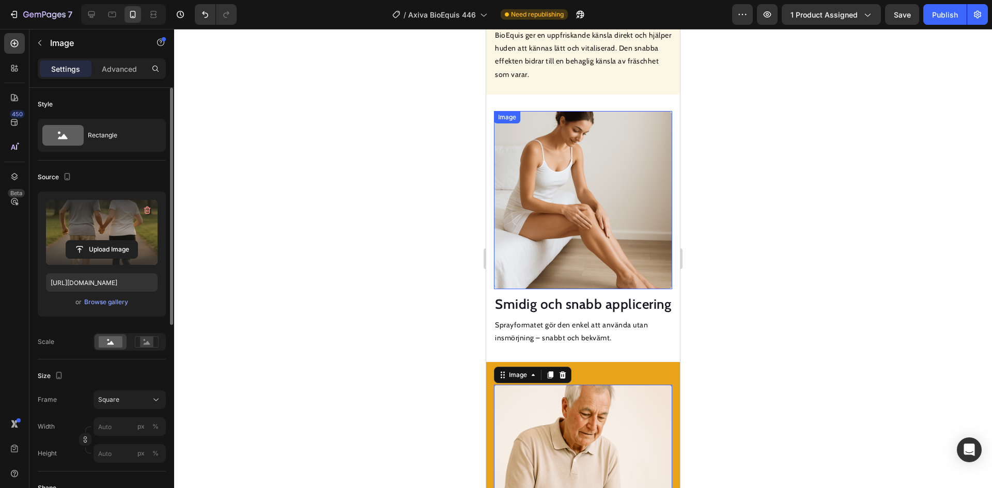
scroll to position [1059, 0]
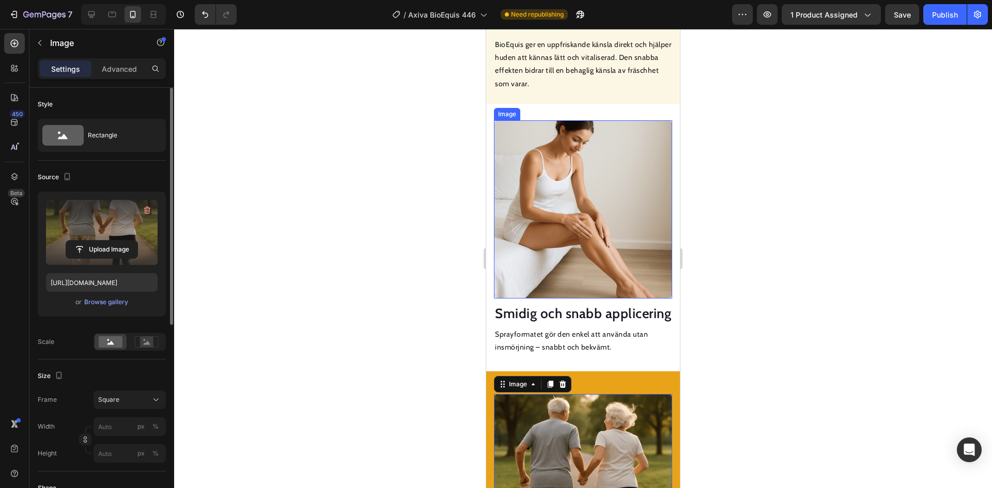
click at [564, 211] on img at bounding box center [583, 209] width 178 height 178
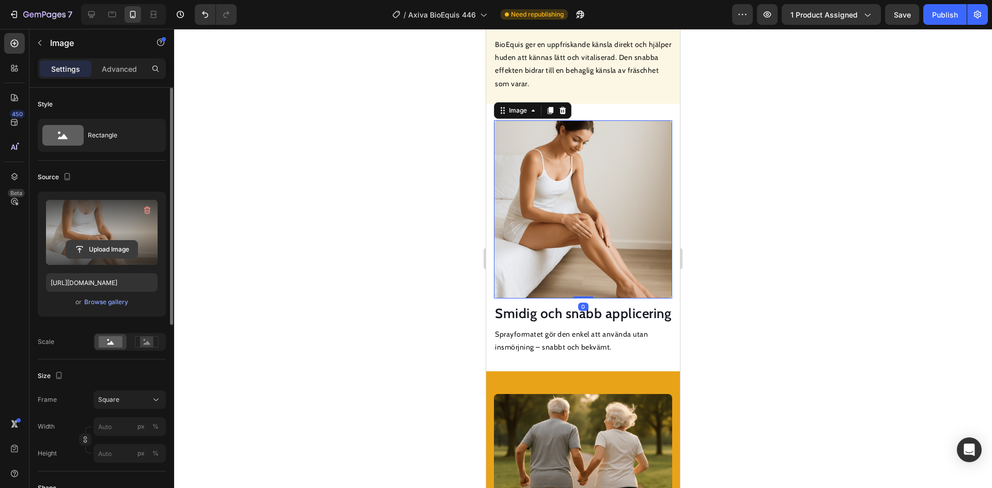
click at [117, 250] on input "file" at bounding box center [101, 250] width 71 height 18
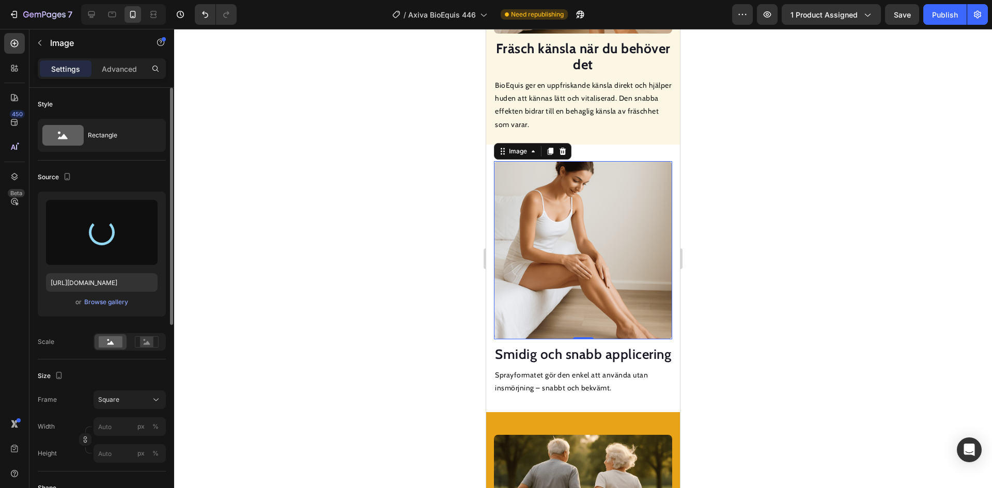
type input "[URL][DOMAIN_NAME]"
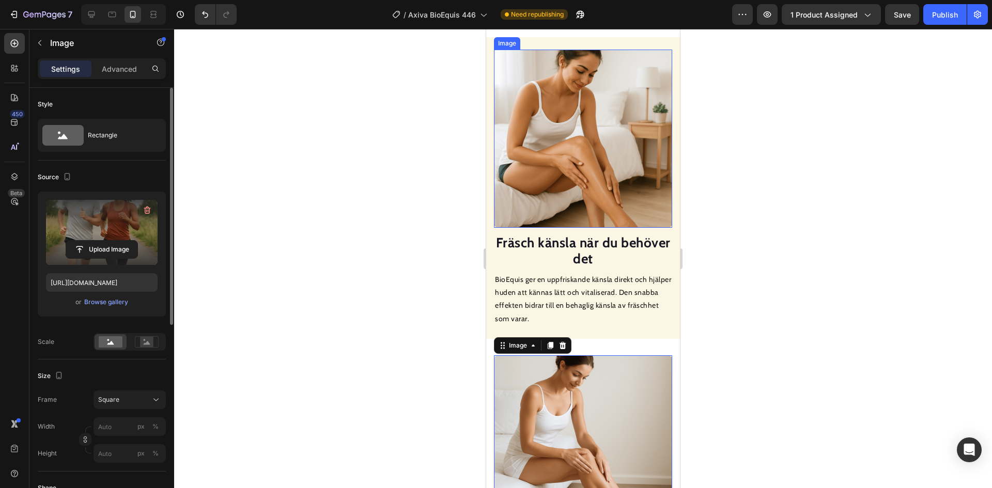
scroll to position [801, 0]
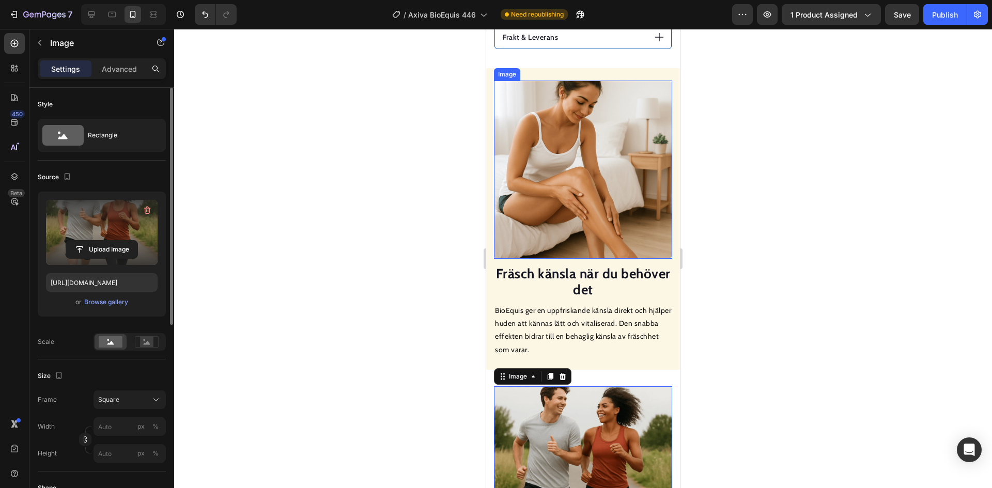
click at [565, 186] on img at bounding box center [583, 170] width 178 height 178
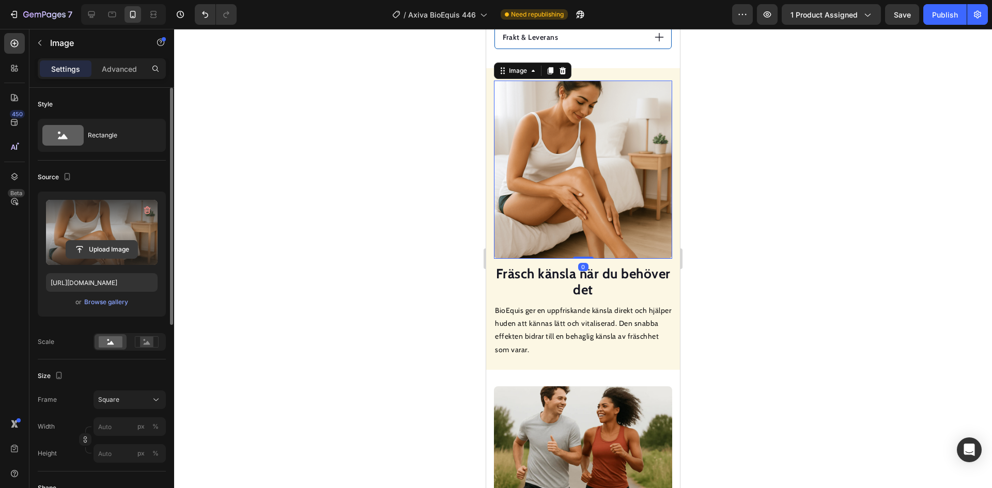
click at [117, 245] on input "file" at bounding box center [101, 250] width 71 height 18
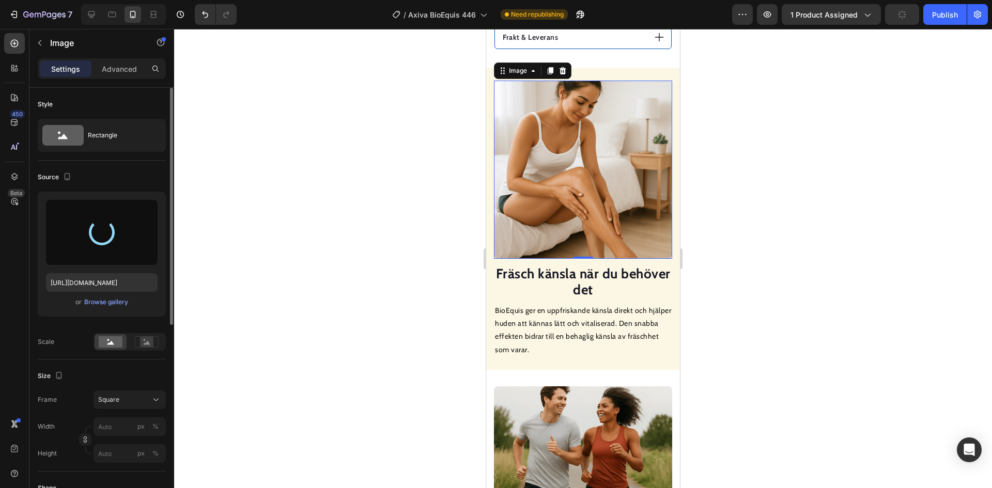
type input "[URL][DOMAIN_NAME]"
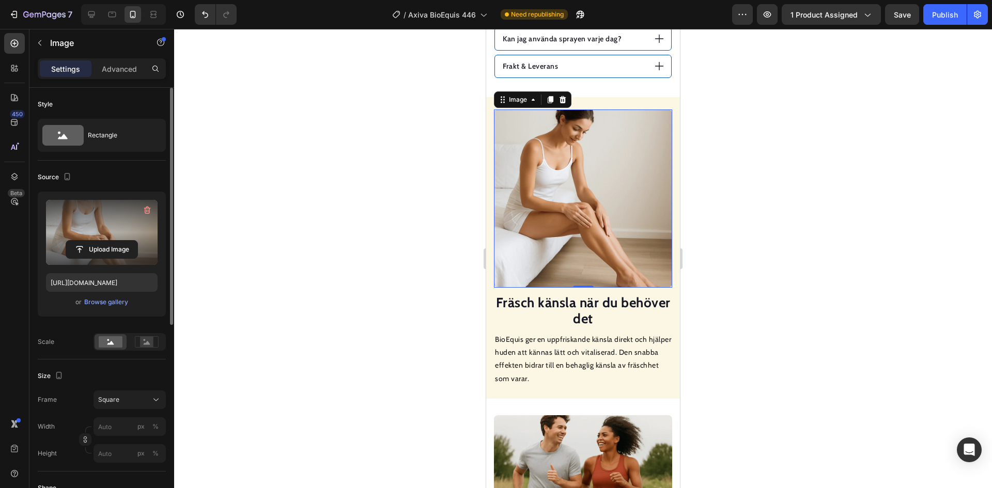
scroll to position [646, 0]
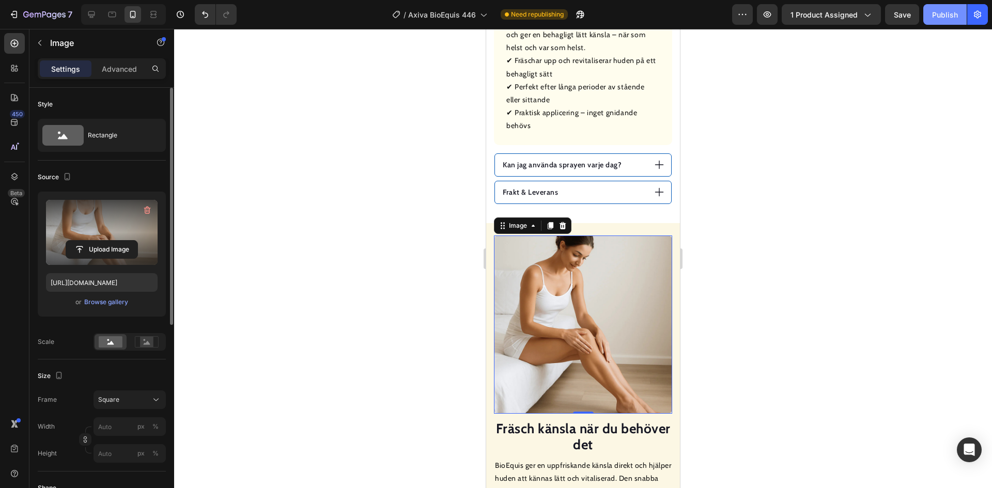
click at [937, 13] on div "Publish" at bounding box center [945, 14] width 26 height 11
click at [95, 15] on icon at bounding box center [91, 14] width 7 height 7
type input "100"
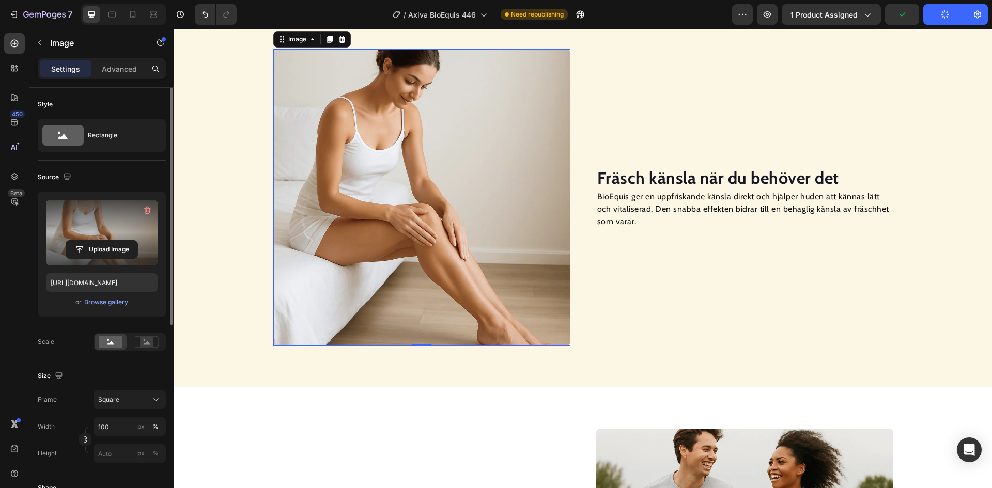
scroll to position [677, 0]
